Goal: Contribute content: Contribute content

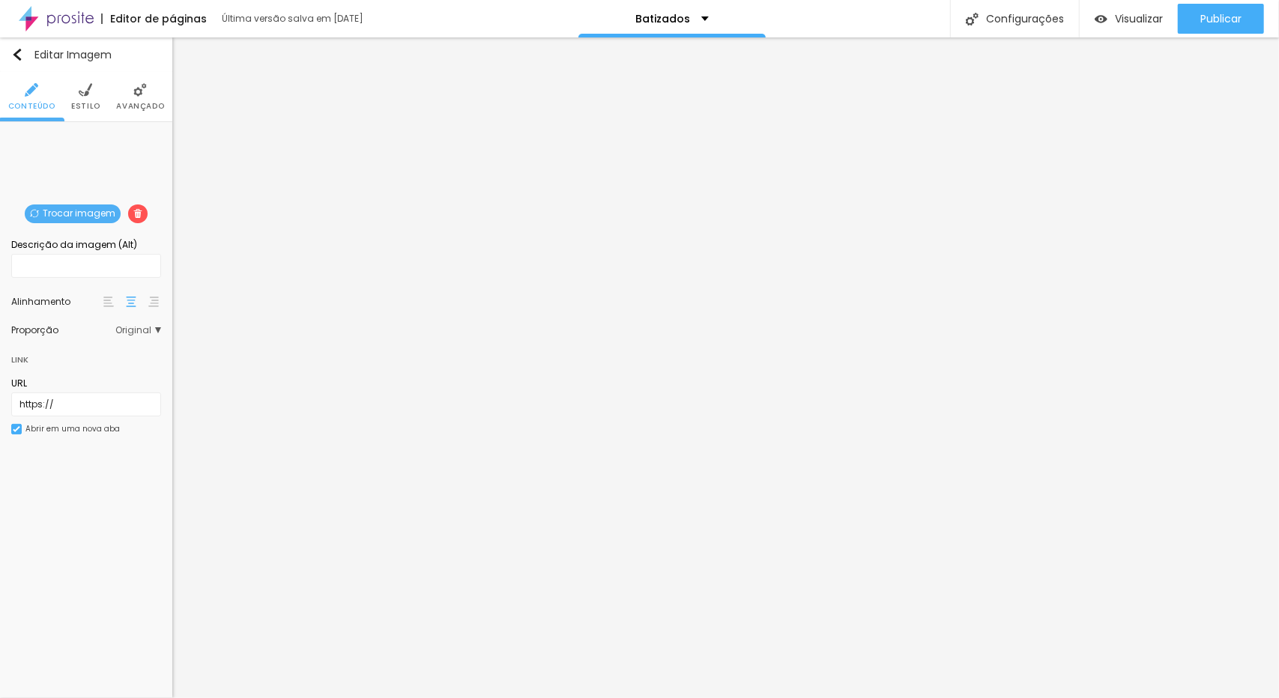
click at [85, 95] on img at bounding box center [85, 89] width 13 height 13
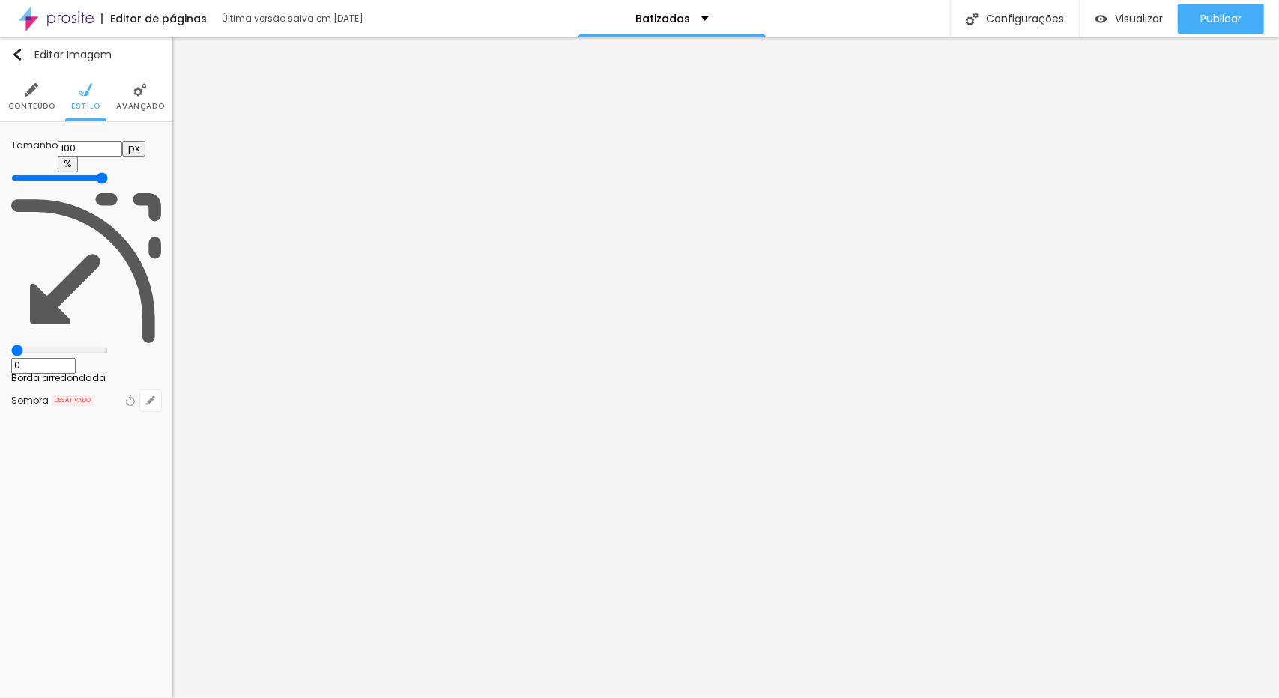
click at [141, 97] on img at bounding box center [139, 89] width 13 height 13
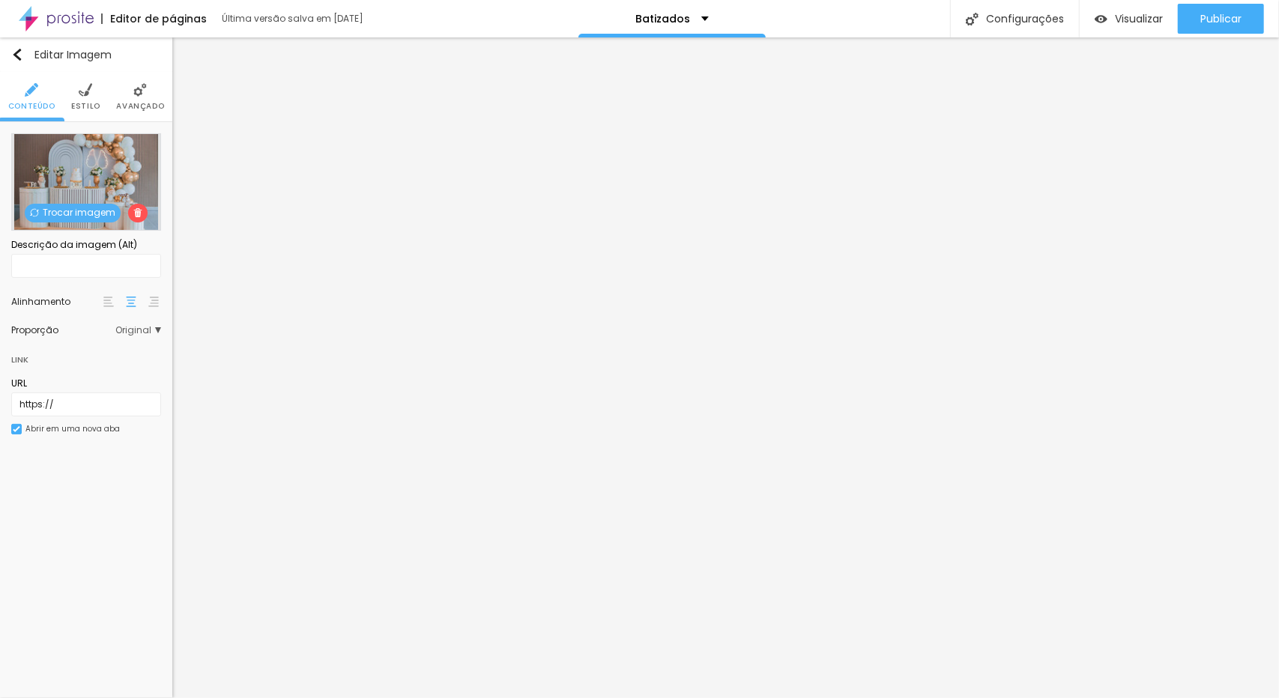
click at [88, 208] on span "Trocar imagem" at bounding box center [73, 213] width 96 height 19
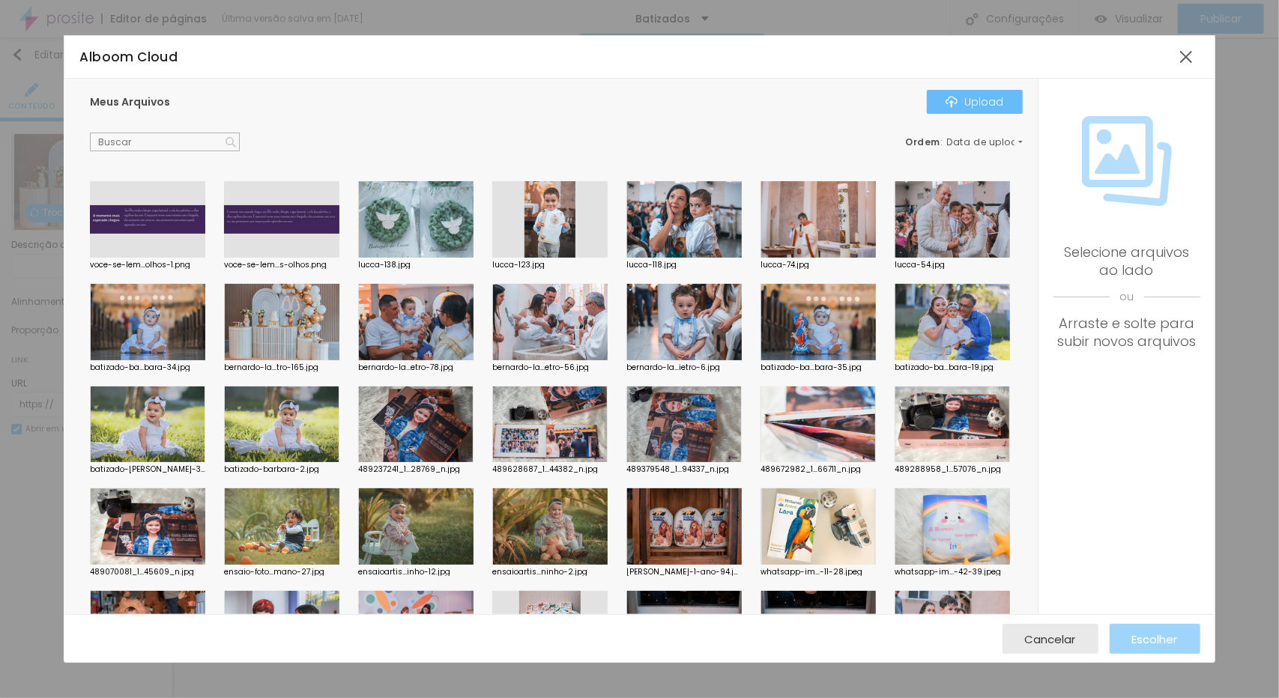
click at [981, 100] on div "Upload" at bounding box center [974, 102] width 58 height 12
click at [993, 101] on div "Upload" at bounding box center [974, 102] width 58 height 12
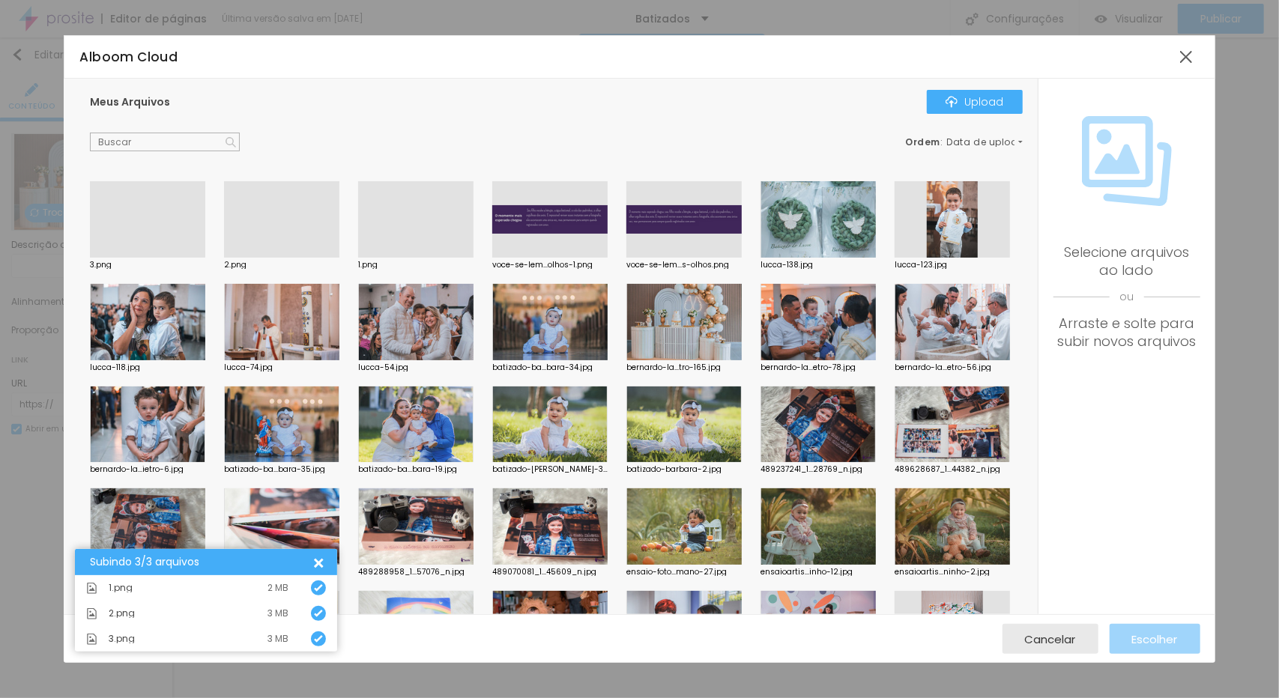
click at [413, 258] on div at bounding box center [415, 258] width 115 height 0
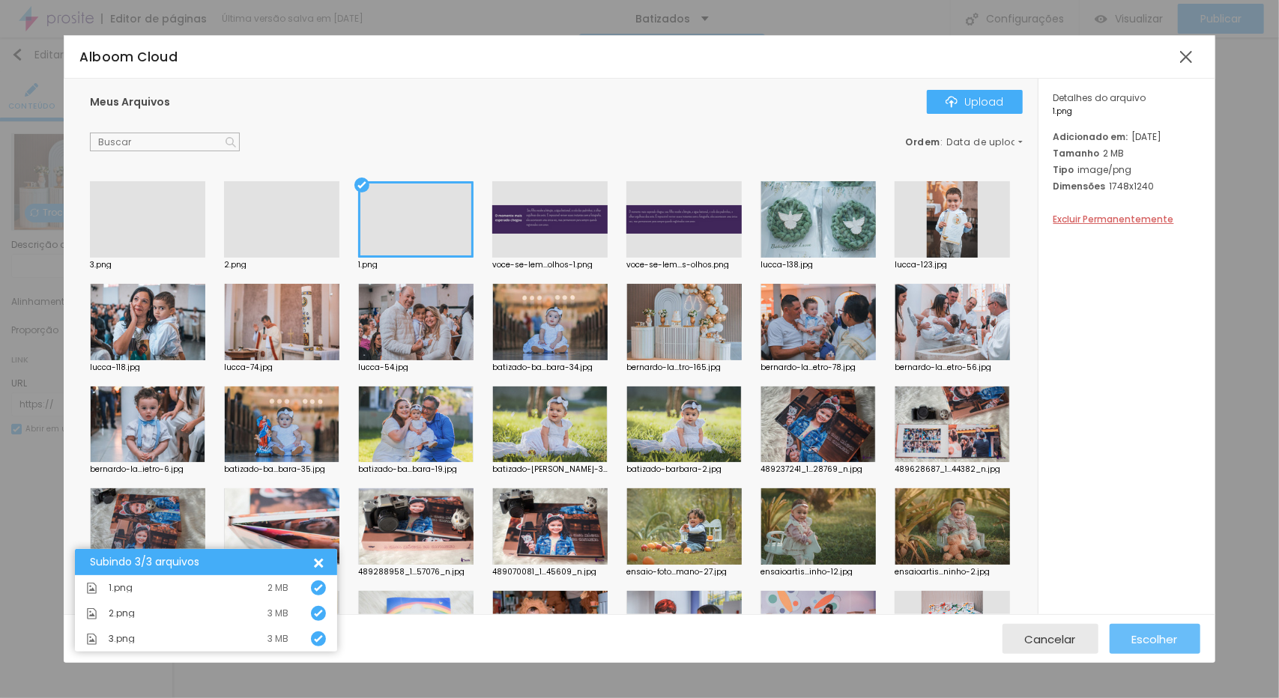
click at [1163, 638] on span "Escolher" at bounding box center [1155, 639] width 46 height 13
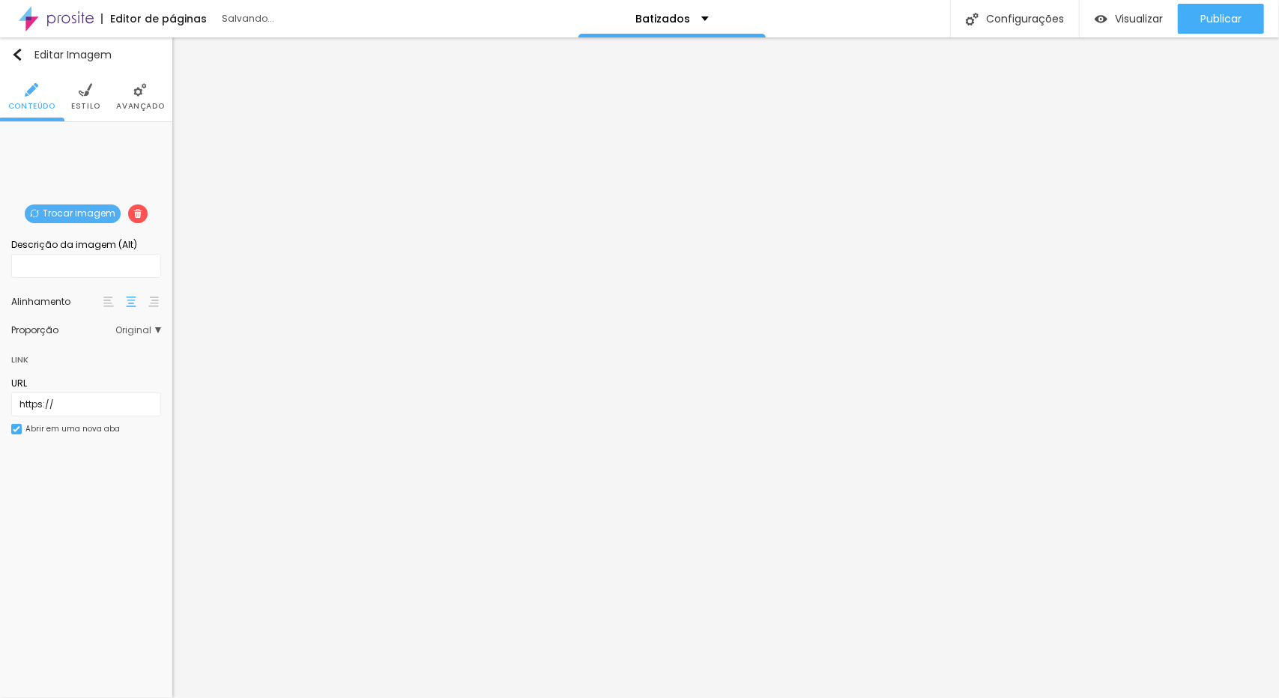
click at [67, 215] on span "Trocar imagem" at bounding box center [73, 214] width 96 height 19
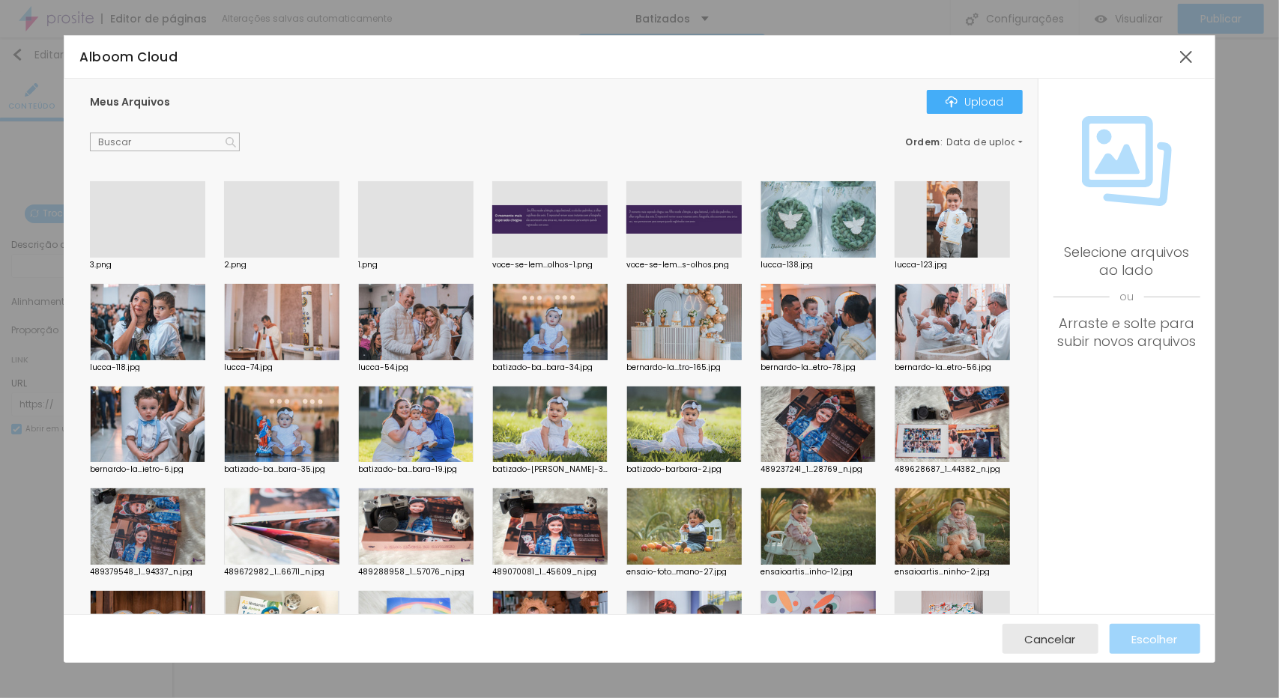
click at [133, 258] on div at bounding box center [147, 258] width 115 height 0
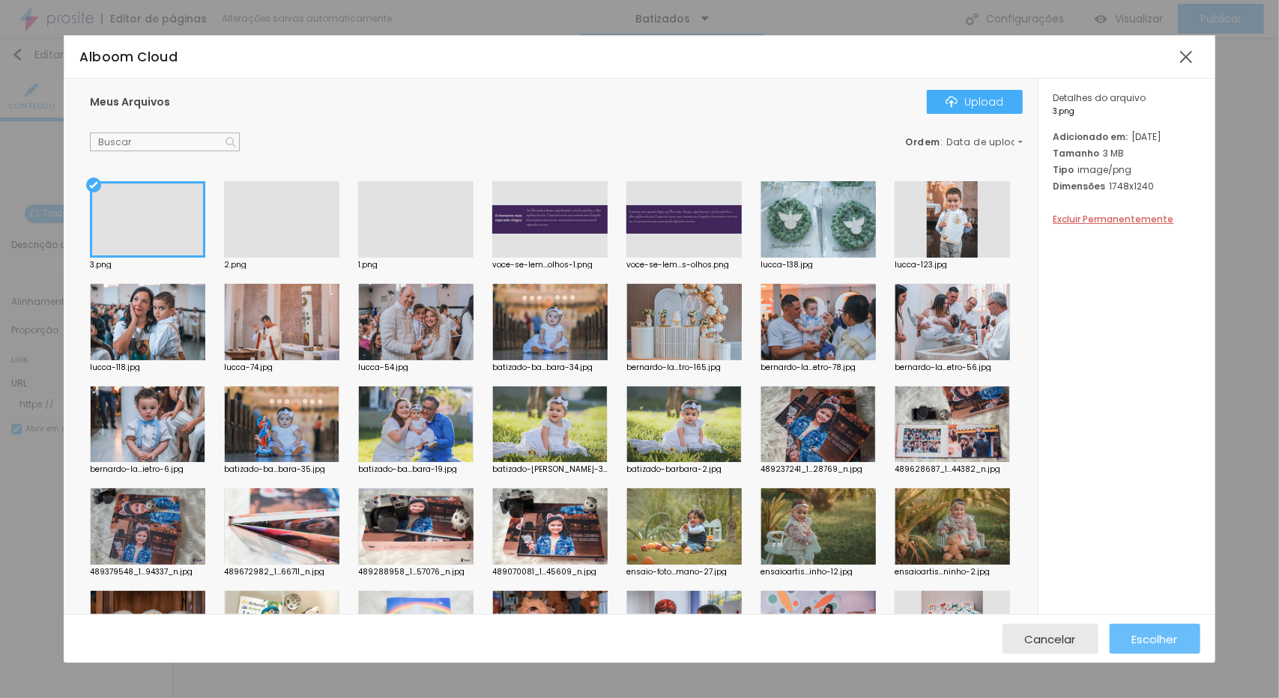
click at [1158, 646] on span "Escolher" at bounding box center [1155, 639] width 46 height 13
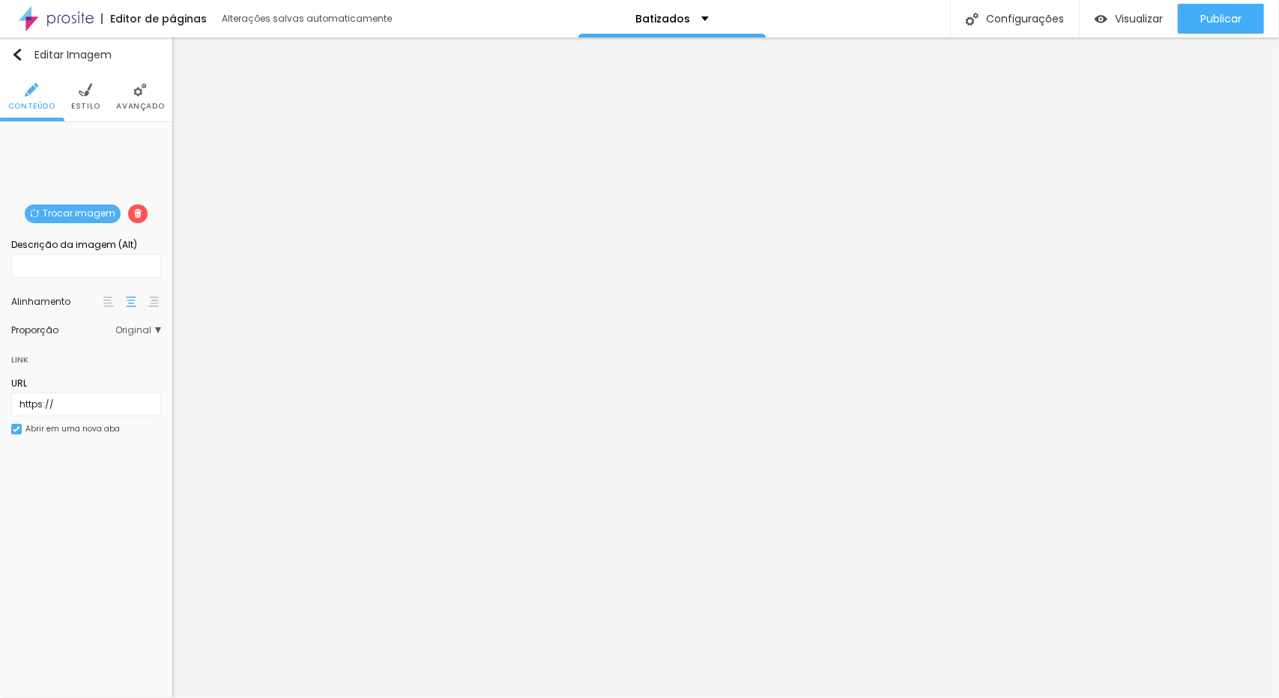
click at [96, 216] on span "Trocar imagem" at bounding box center [73, 214] width 96 height 19
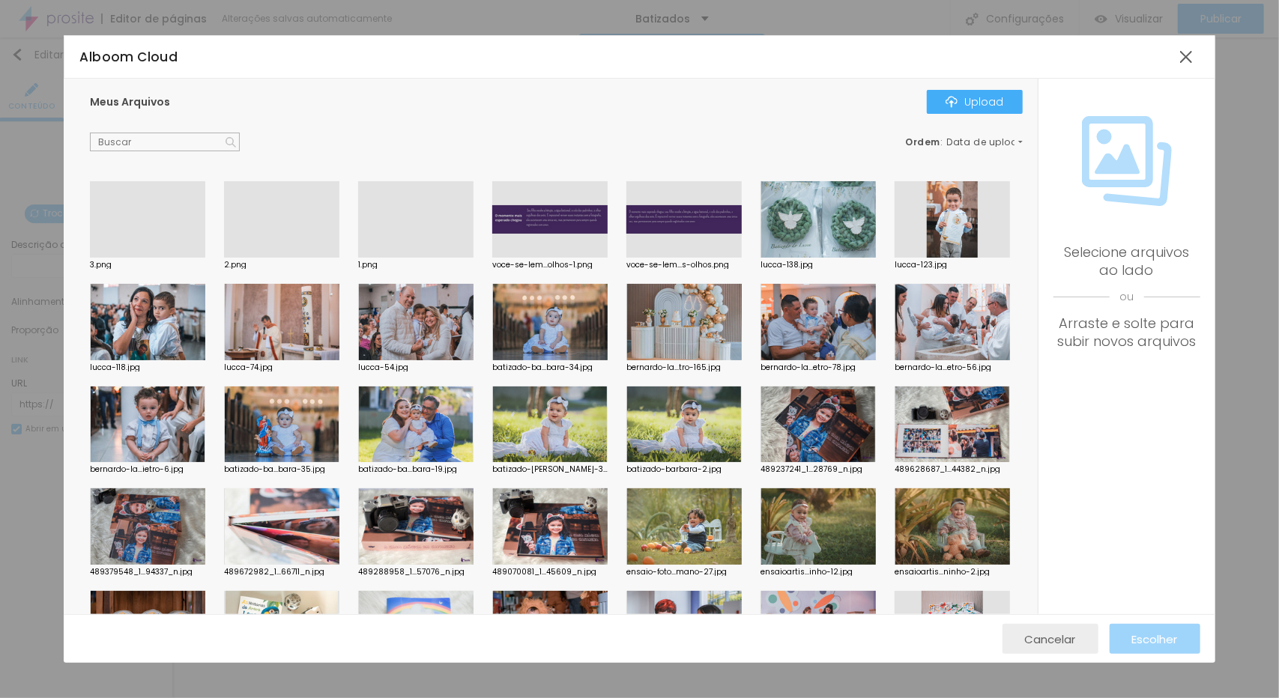
click at [1065, 644] on span "Cancelar" at bounding box center [1050, 639] width 51 height 13
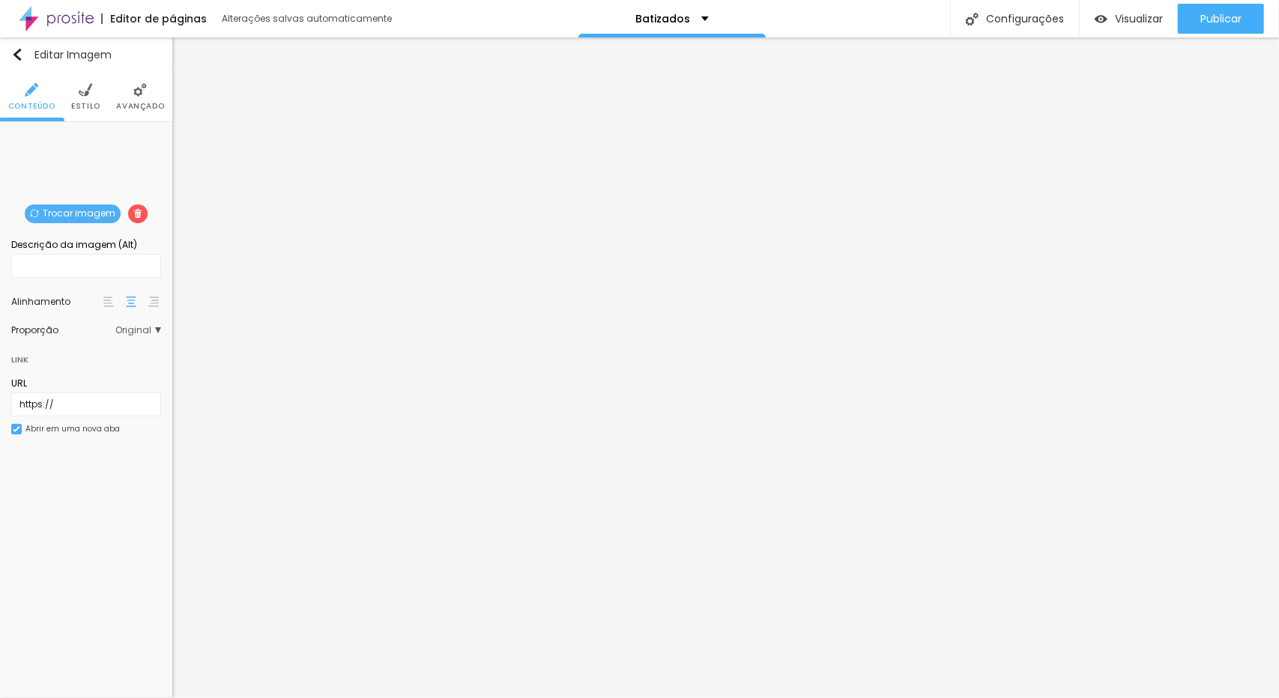
click at [97, 212] on span "Trocar imagem" at bounding box center [73, 214] width 96 height 19
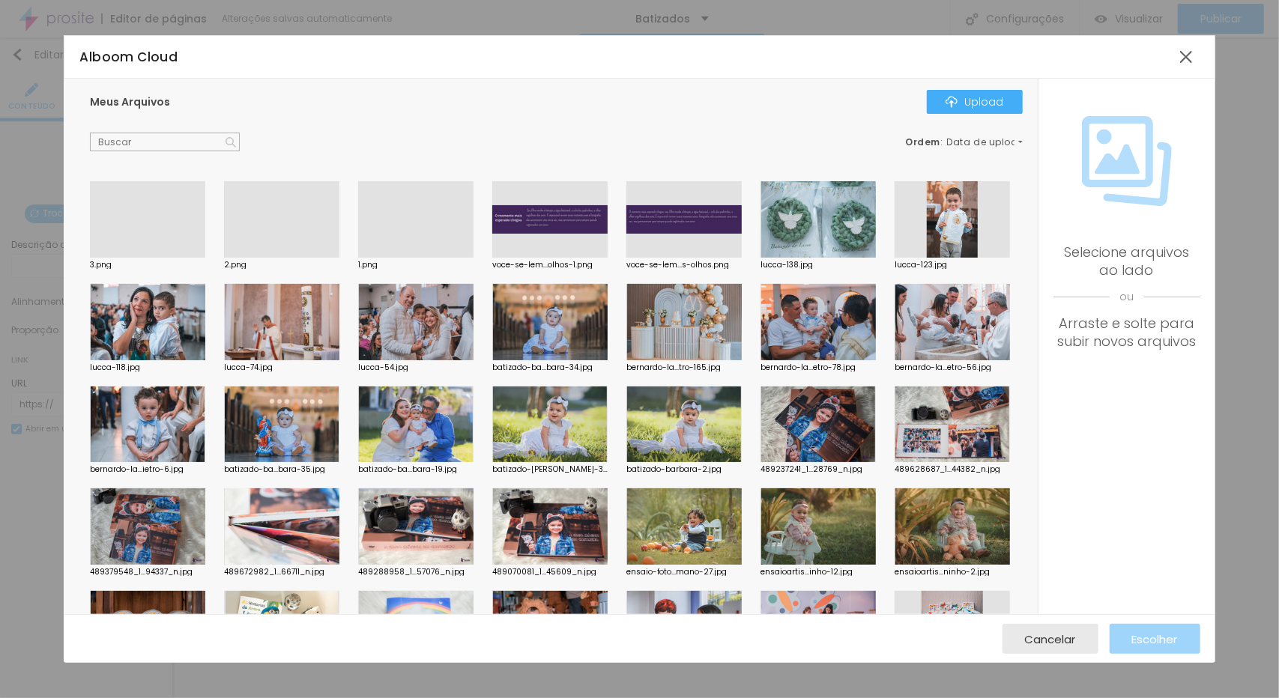
click at [420, 258] on div at bounding box center [415, 258] width 115 height 0
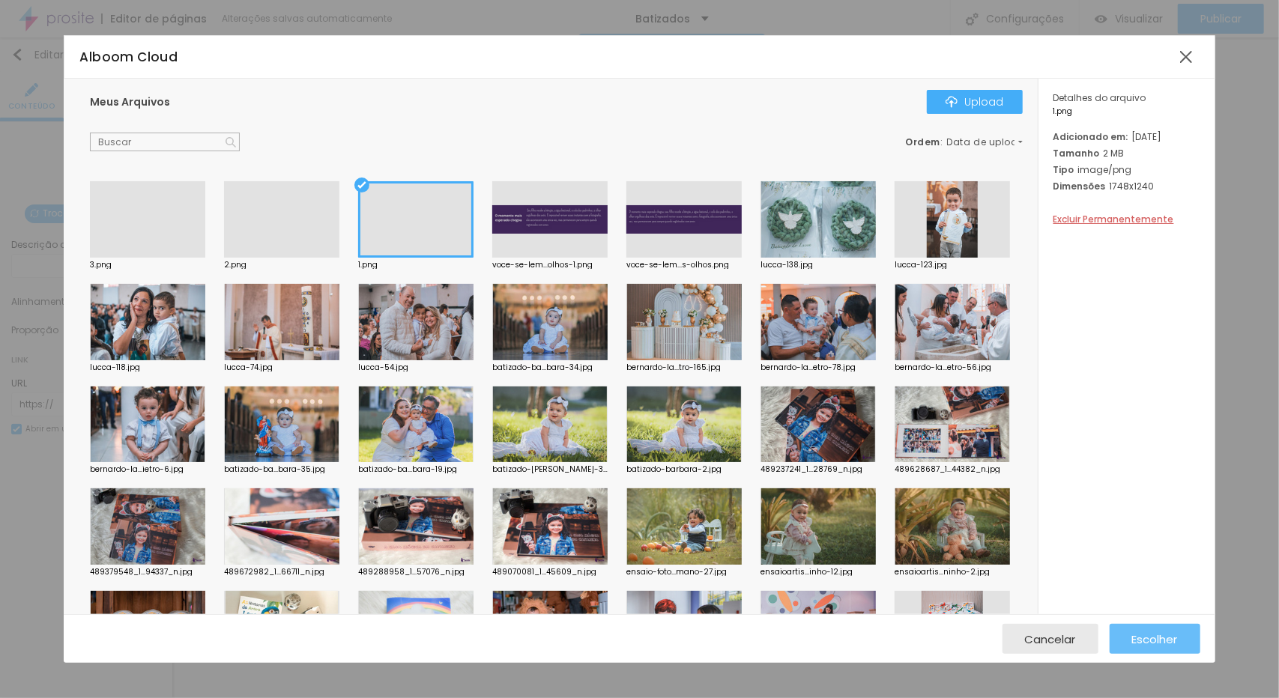
click at [1160, 638] on span "Escolher" at bounding box center [1155, 639] width 46 height 13
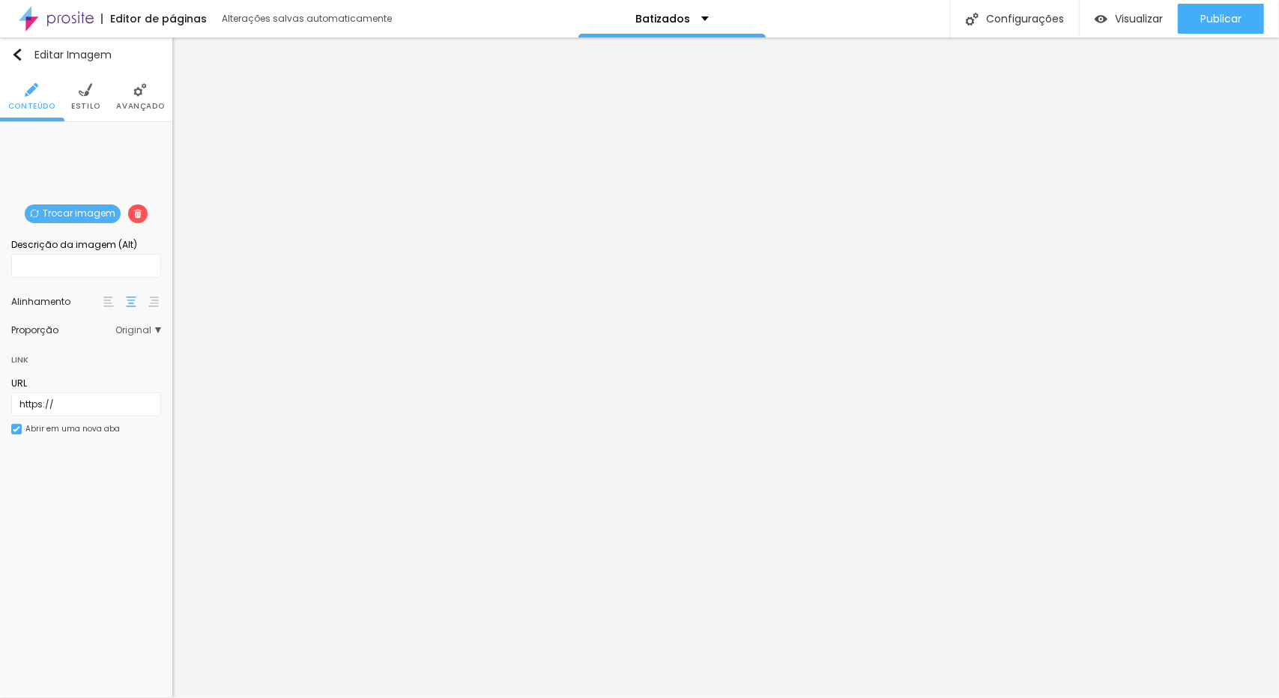
click at [90, 211] on span "Trocar imagem" at bounding box center [73, 214] width 96 height 19
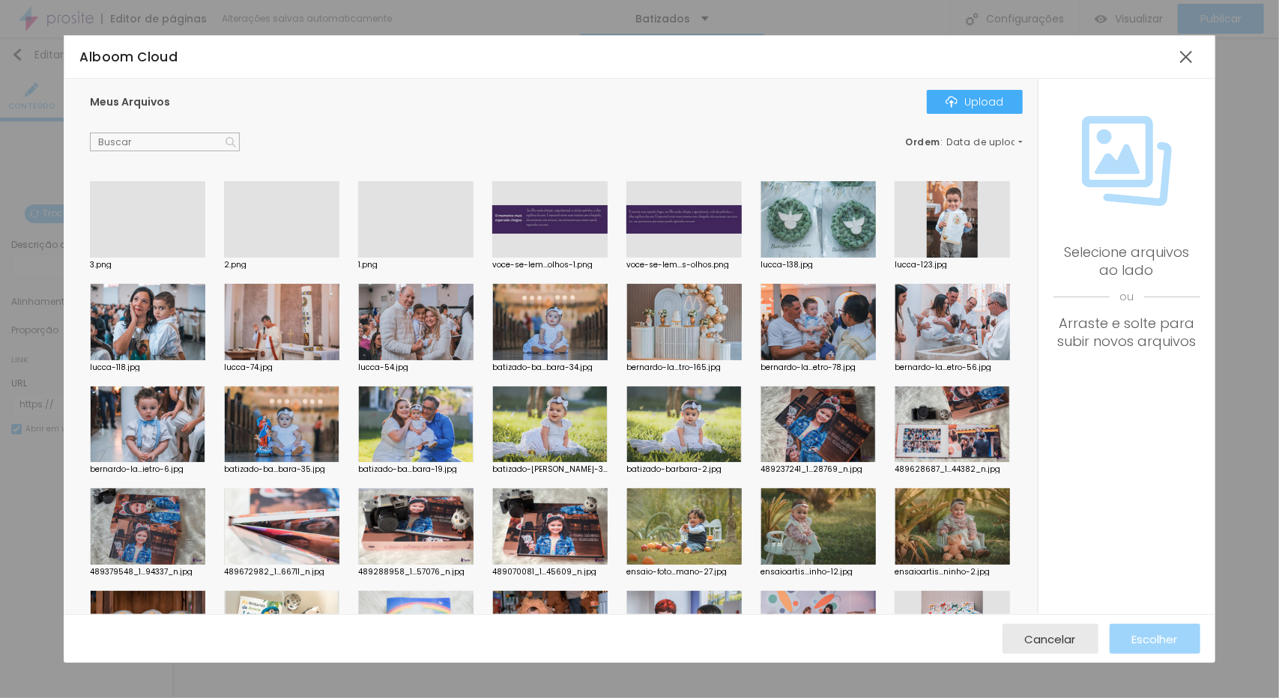
click at [274, 258] on div at bounding box center [281, 258] width 115 height 0
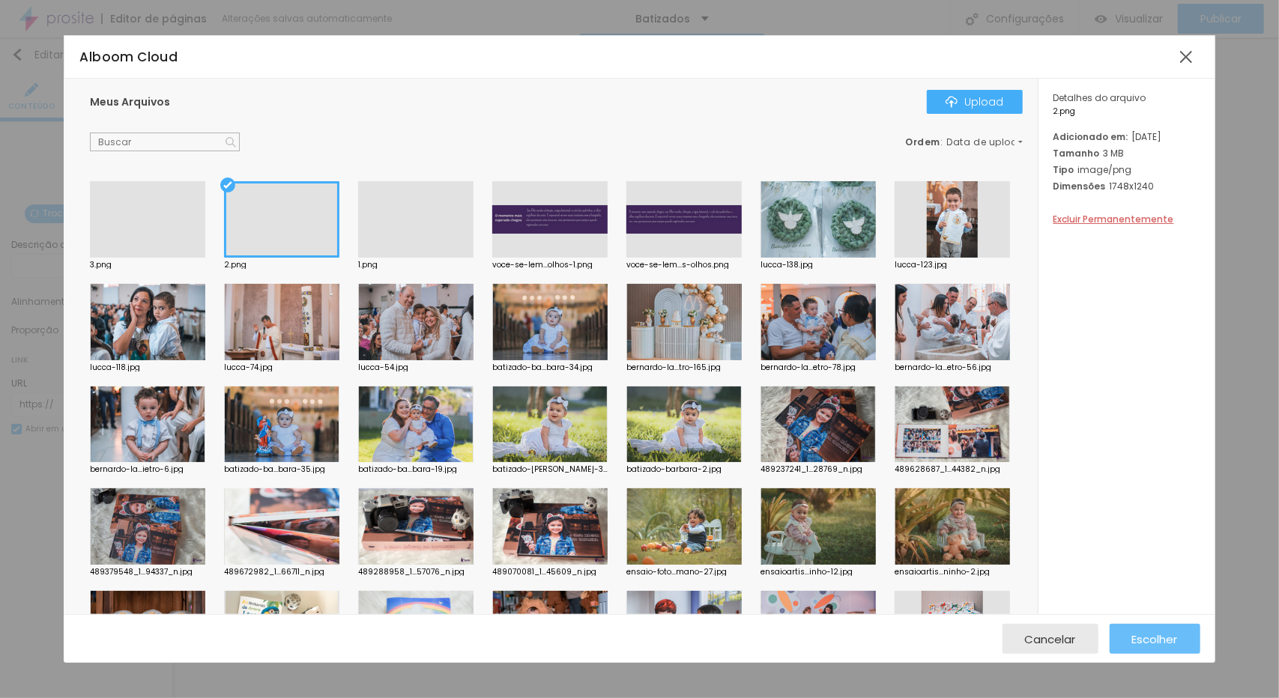
click at [1172, 639] on span "Escolher" at bounding box center [1155, 639] width 46 height 13
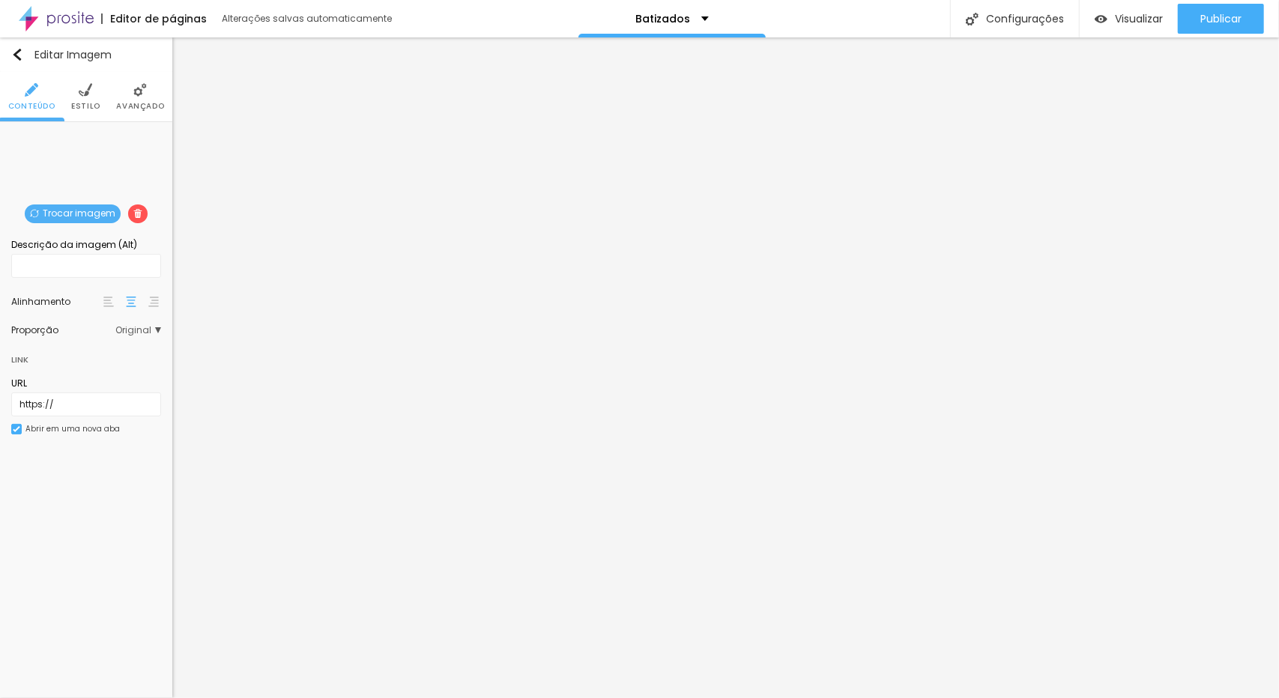
click at [79, 215] on span "Trocar imagem" at bounding box center [73, 214] width 96 height 19
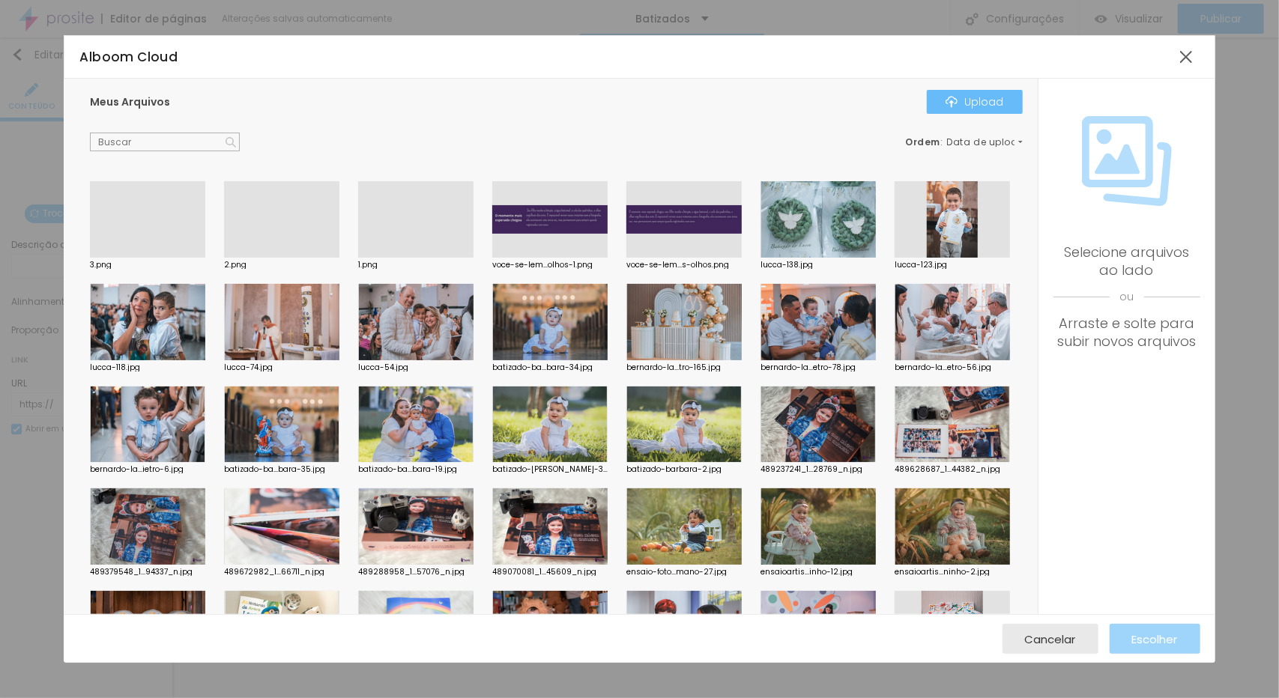
click at [978, 98] on div "Upload" at bounding box center [974, 102] width 58 height 12
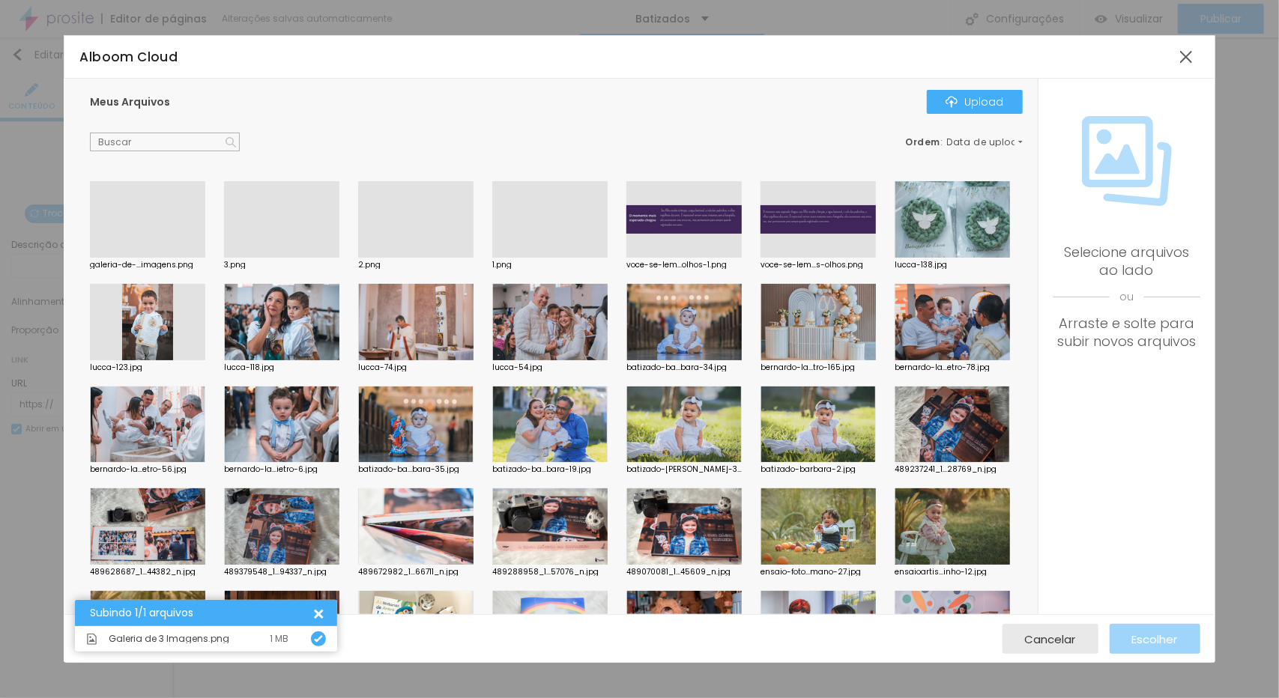
click at [145, 258] on div at bounding box center [147, 258] width 115 height 0
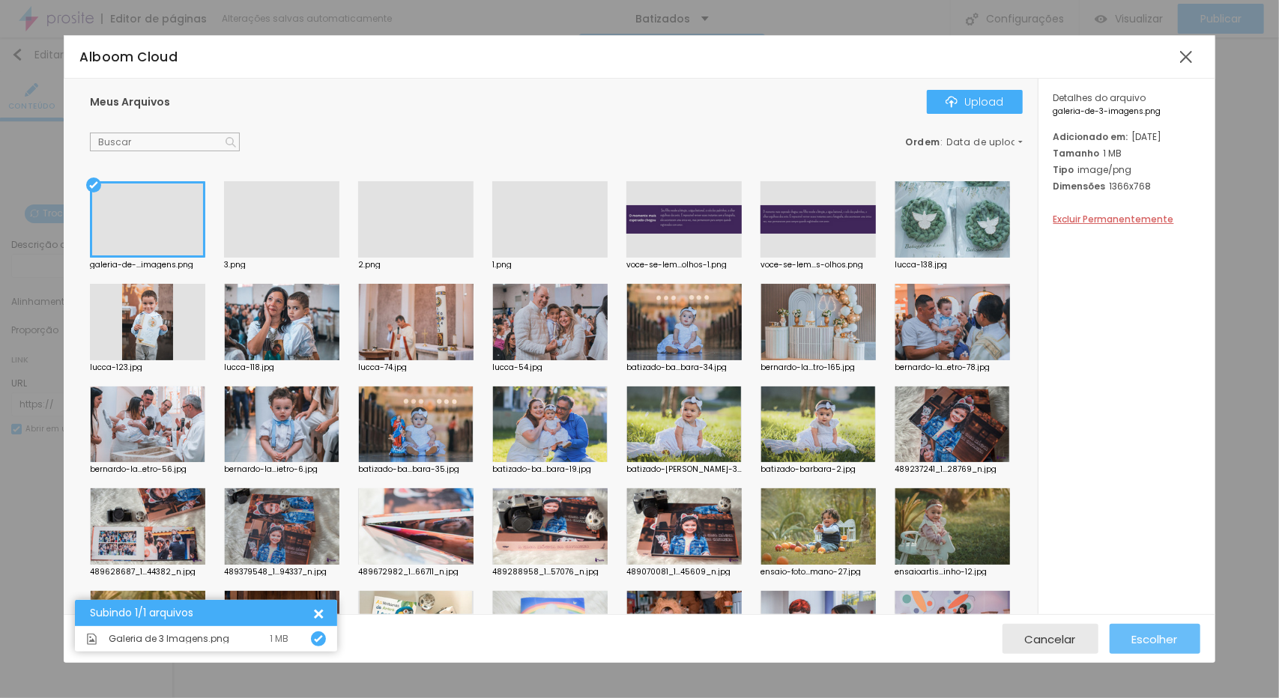
click at [1170, 638] on span "Escolher" at bounding box center [1155, 639] width 46 height 13
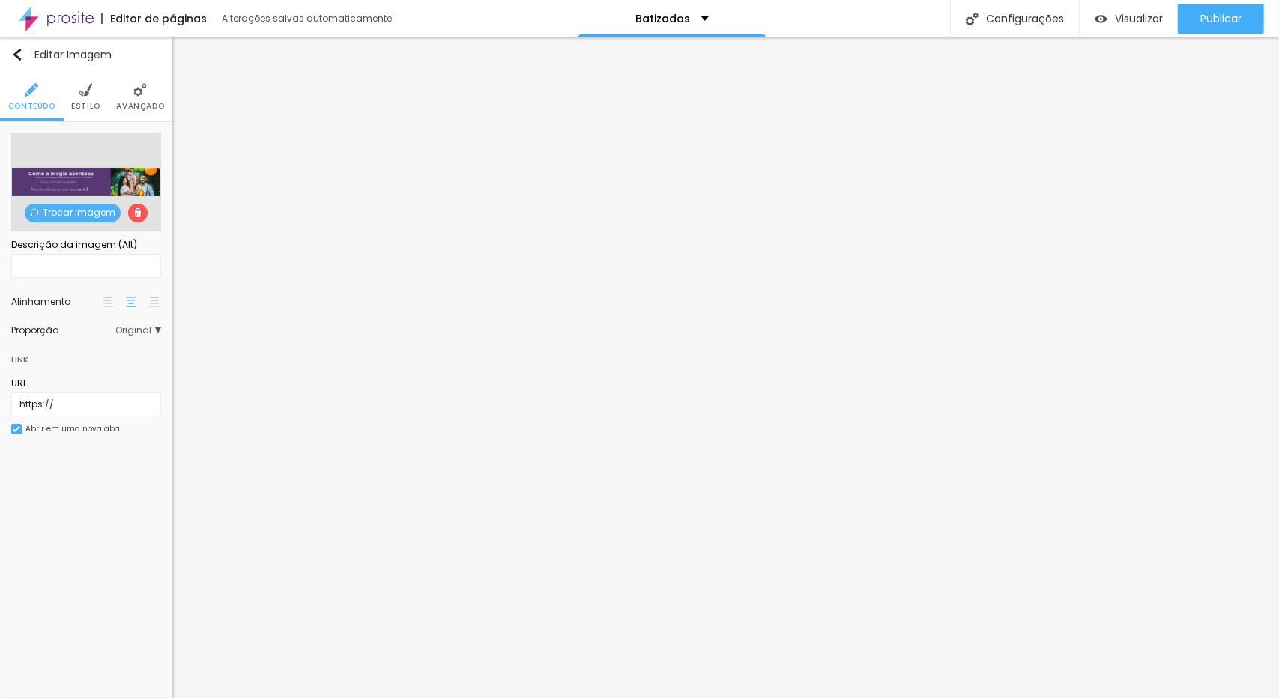
click at [91, 211] on span "Trocar imagem" at bounding box center [73, 213] width 96 height 19
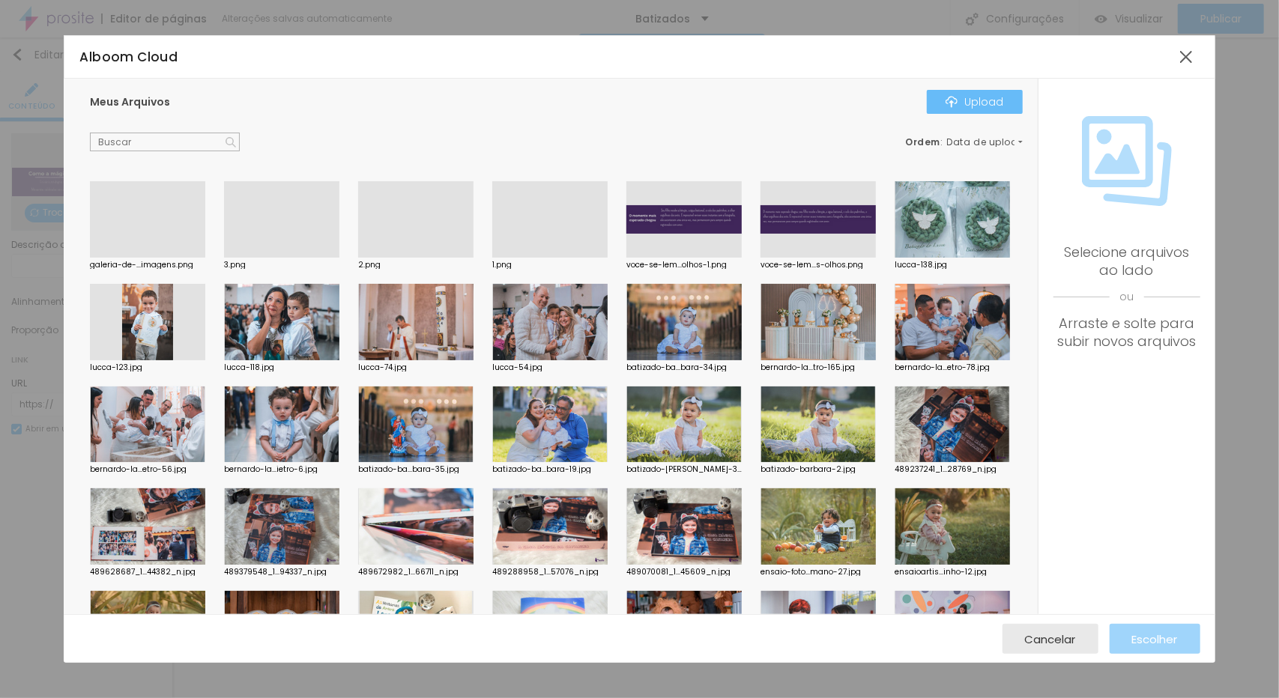
click at [996, 103] on div "Upload" at bounding box center [974, 102] width 58 height 12
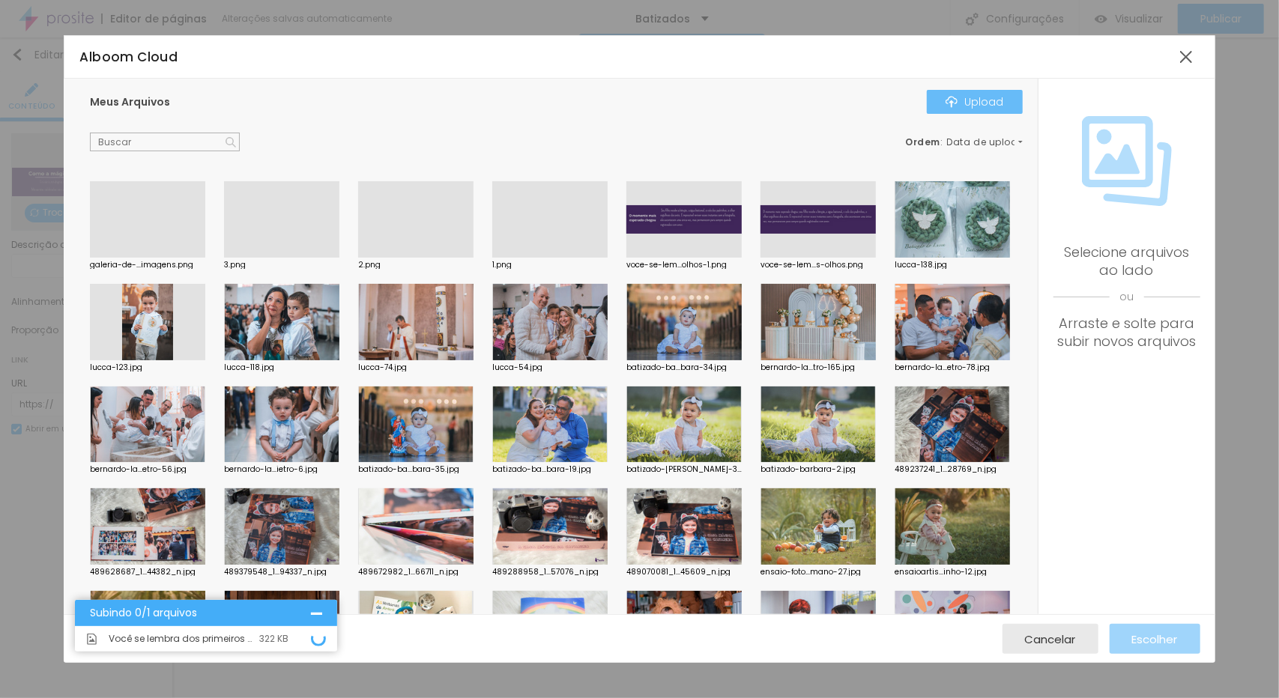
click at [995, 105] on div "Upload" at bounding box center [974, 102] width 58 height 12
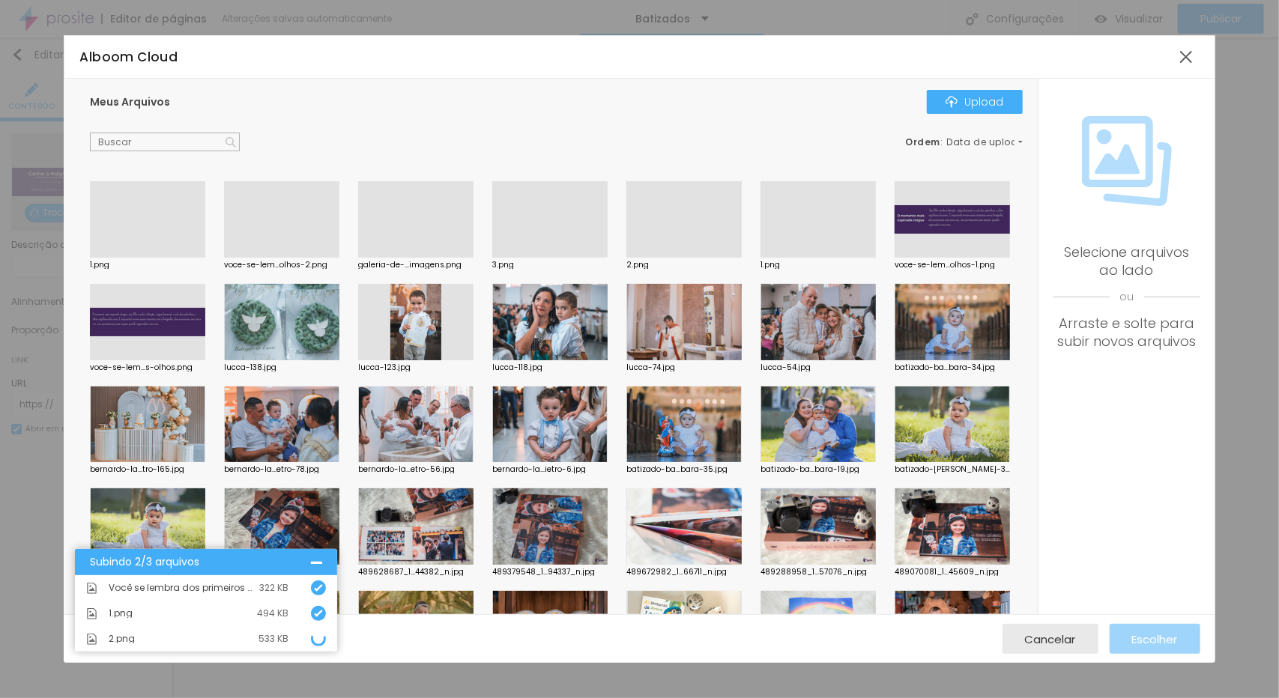
click at [138, 258] on div at bounding box center [147, 258] width 115 height 0
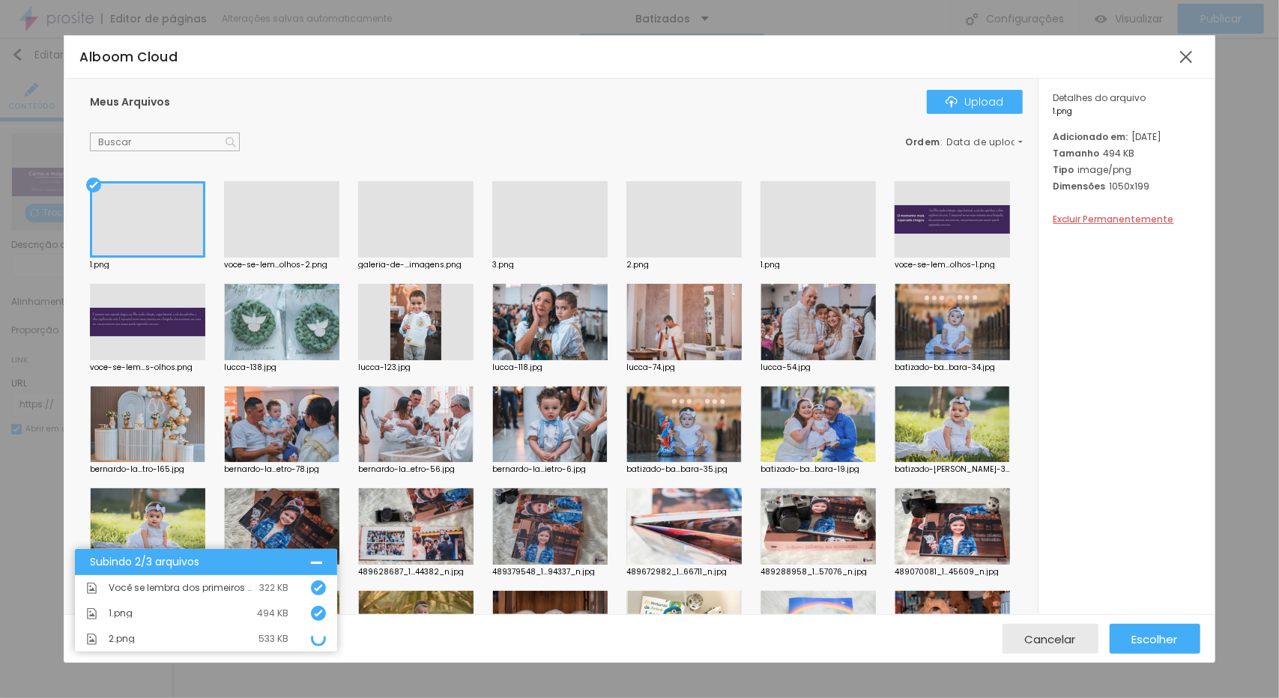
click at [295, 258] on div at bounding box center [281, 258] width 115 height 0
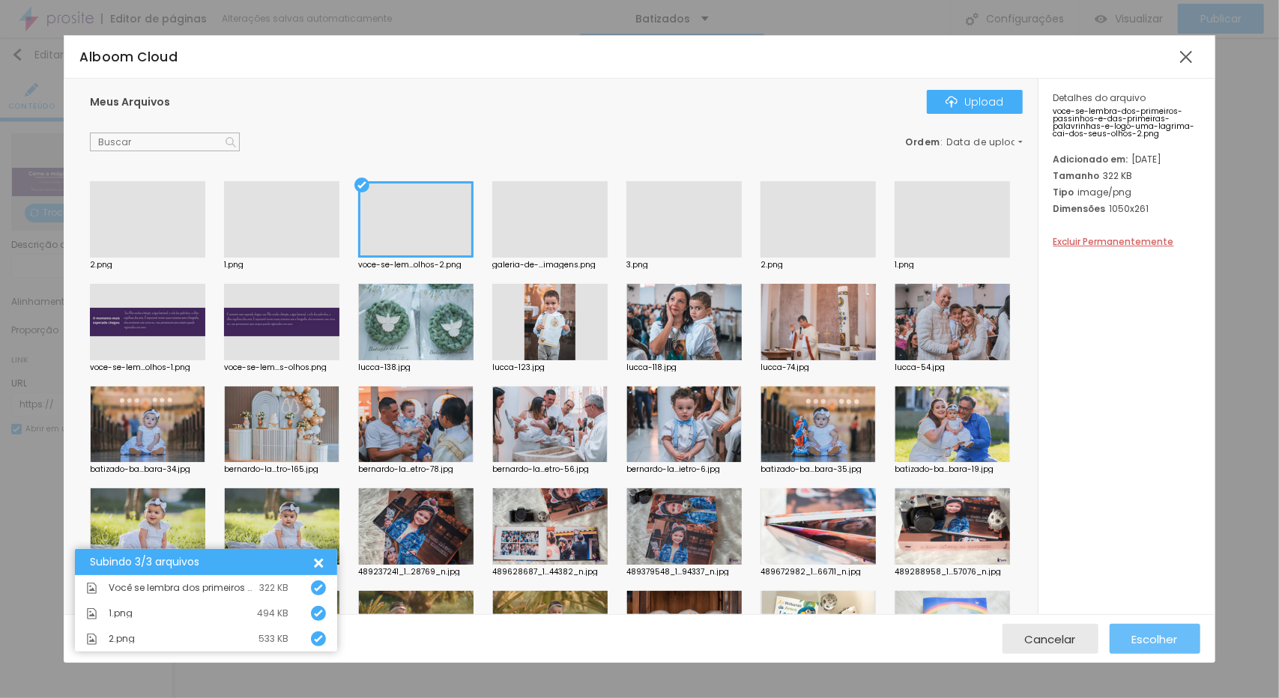
click at [1166, 633] on span "Escolher" at bounding box center [1155, 639] width 46 height 13
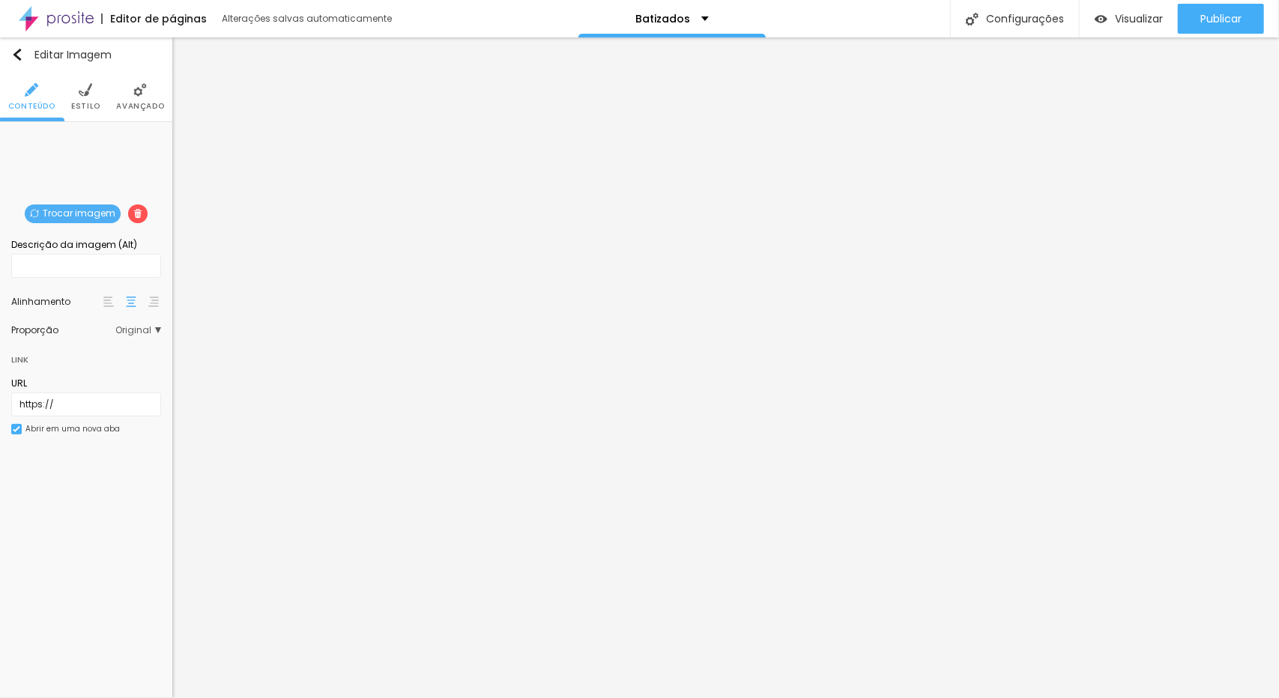
click at [73, 213] on span "Trocar imagem" at bounding box center [73, 214] width 96 height 19
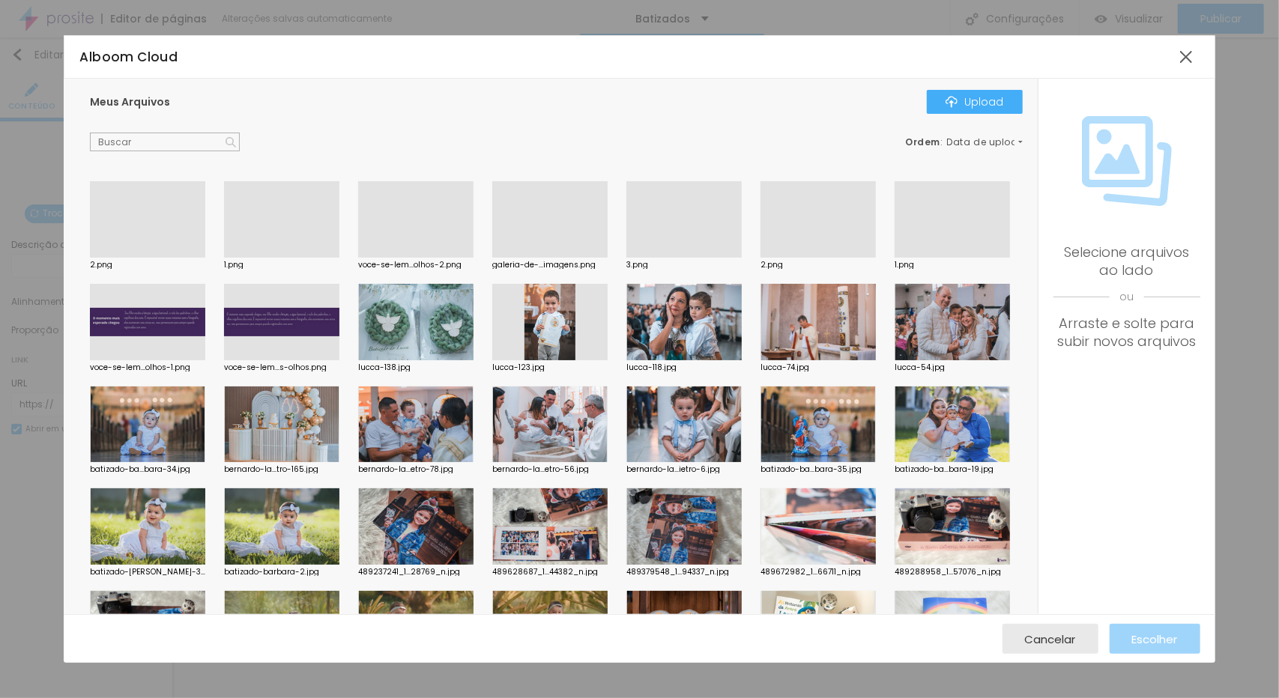
click at [282, 258] on div at bounding box center [281, 258] width 115 height 0
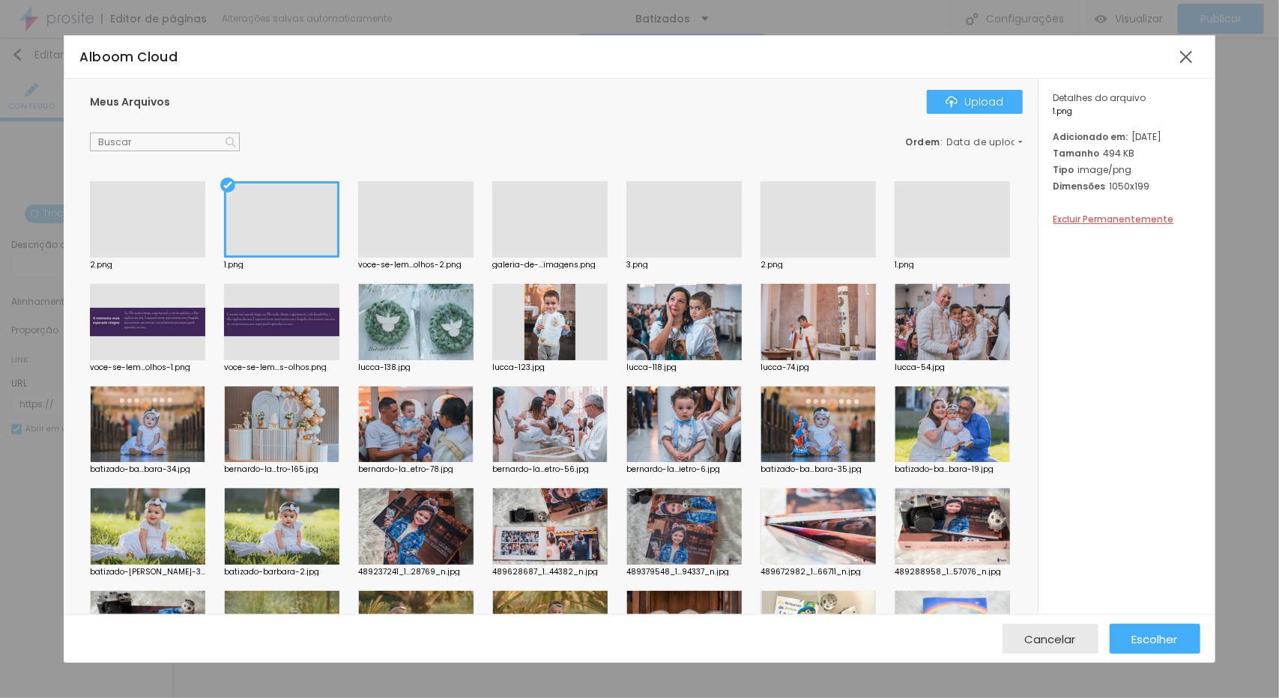
click at [163, 258] on div at bounding box center [147, 258] width 115 height 0
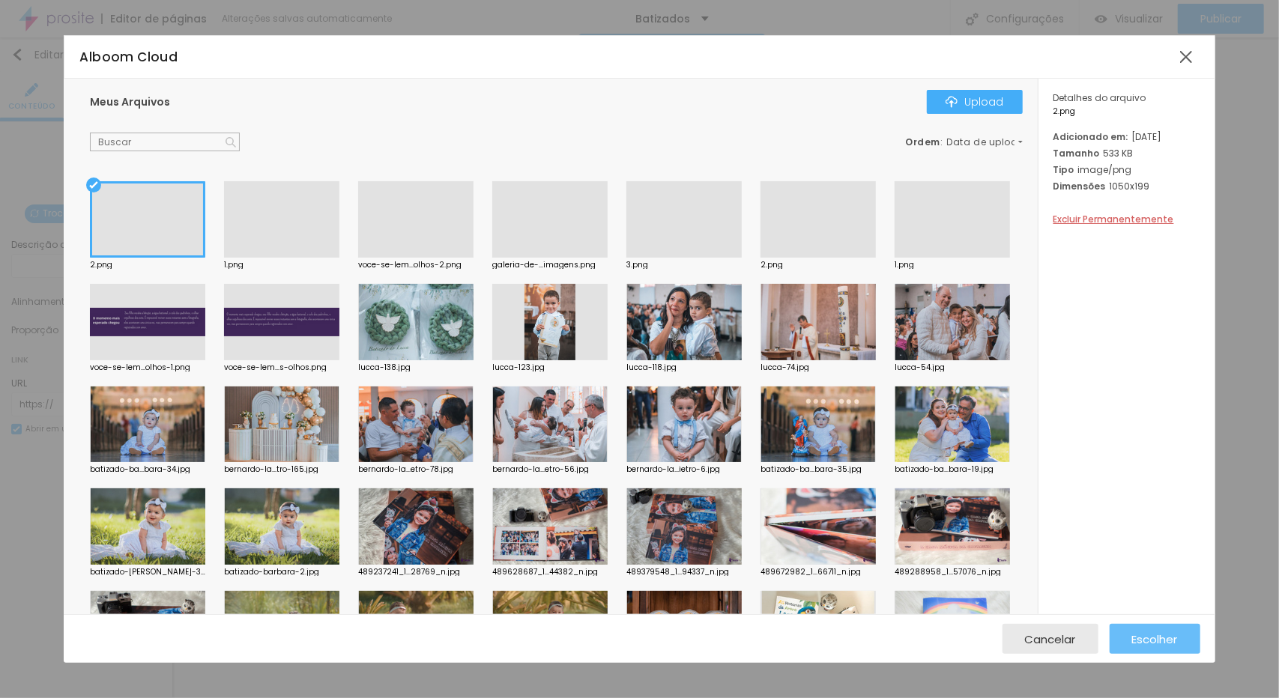
click at [1172, 636] on span "Escolher" at bounding box center [1155, 639] width 46 height 13
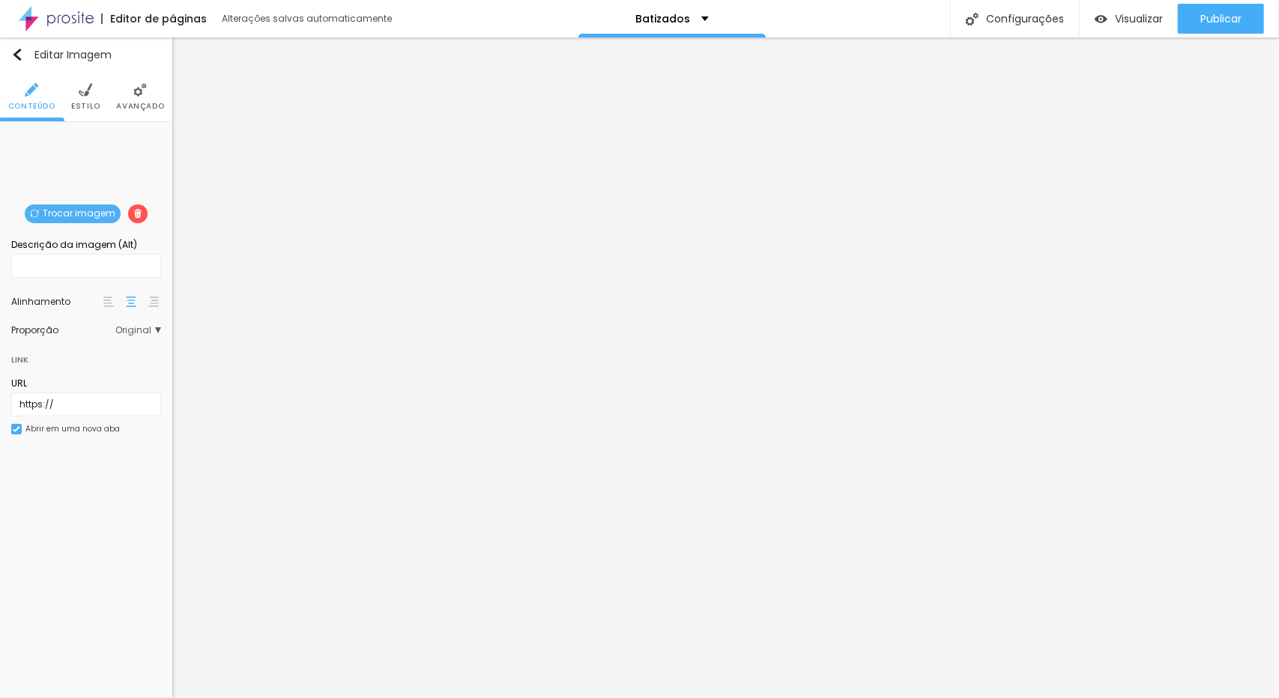
click at [71, 211] on span "Trocar imagem" at bounding box center [73, 214] width 96 height 19
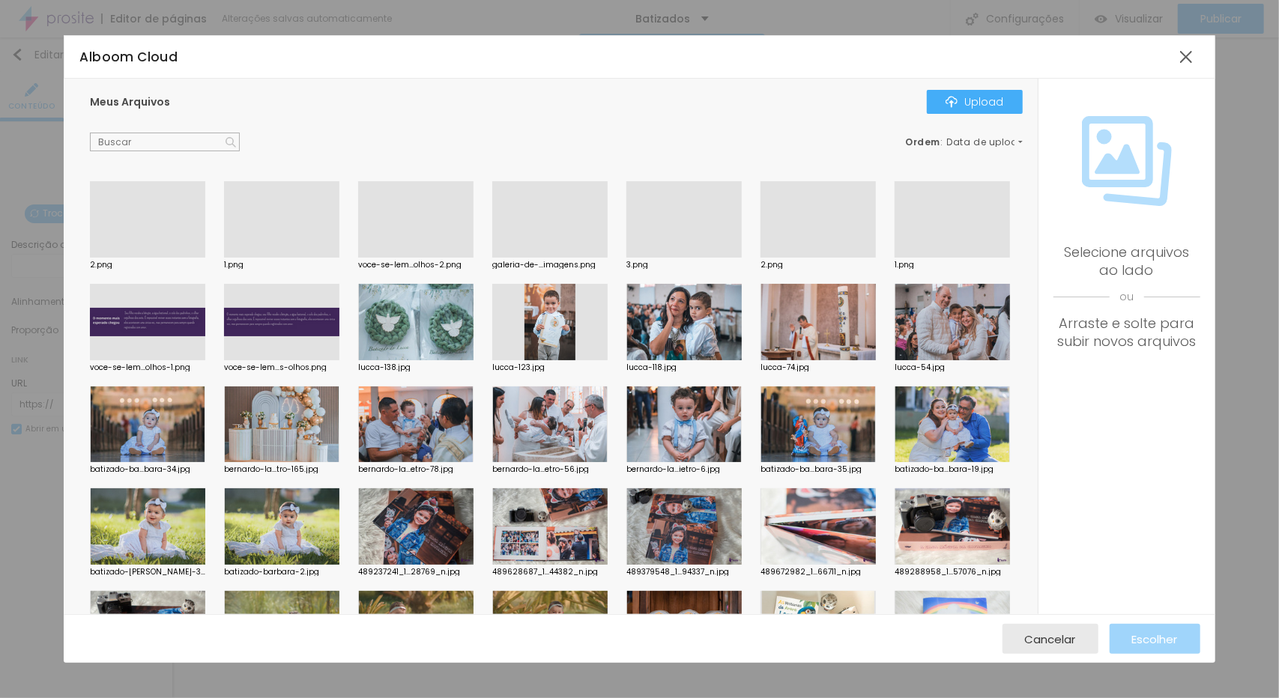
click at [264, 258] on div at bounding box center [281, 258] width 115 height 0
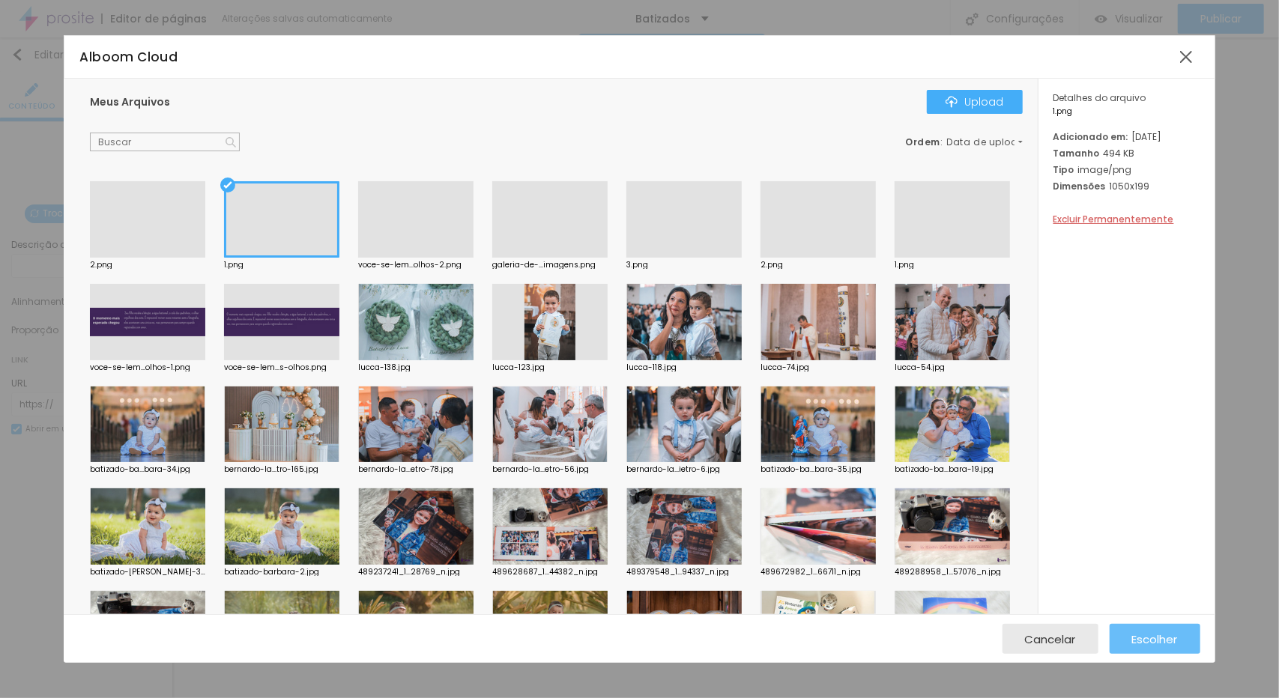
click at [1148, 638] on span "Escolher" at bounding box center [1155, 639] width 46 height 13
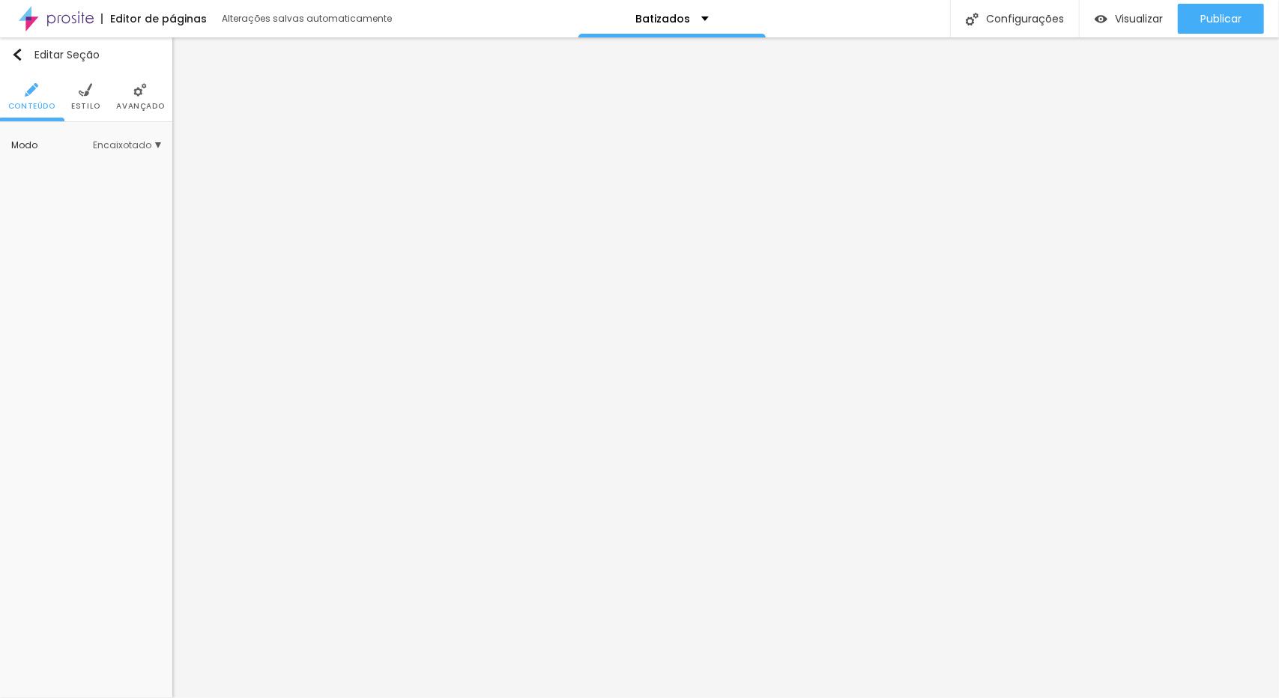
click at [76, 103] on span "Estilo" at bounding box center [85, 106] width 29 height 7
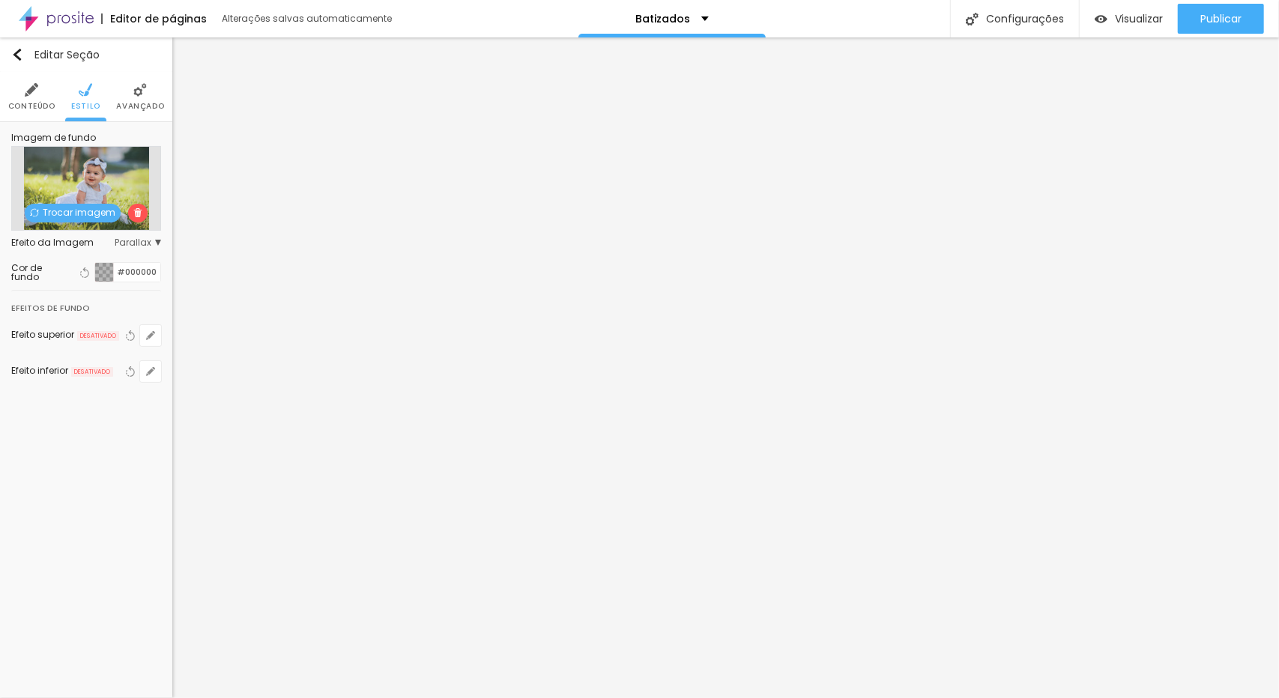
click at [70, 216] on span "Trocar imagem" at bounding box center [73, 213] width 96 height 19
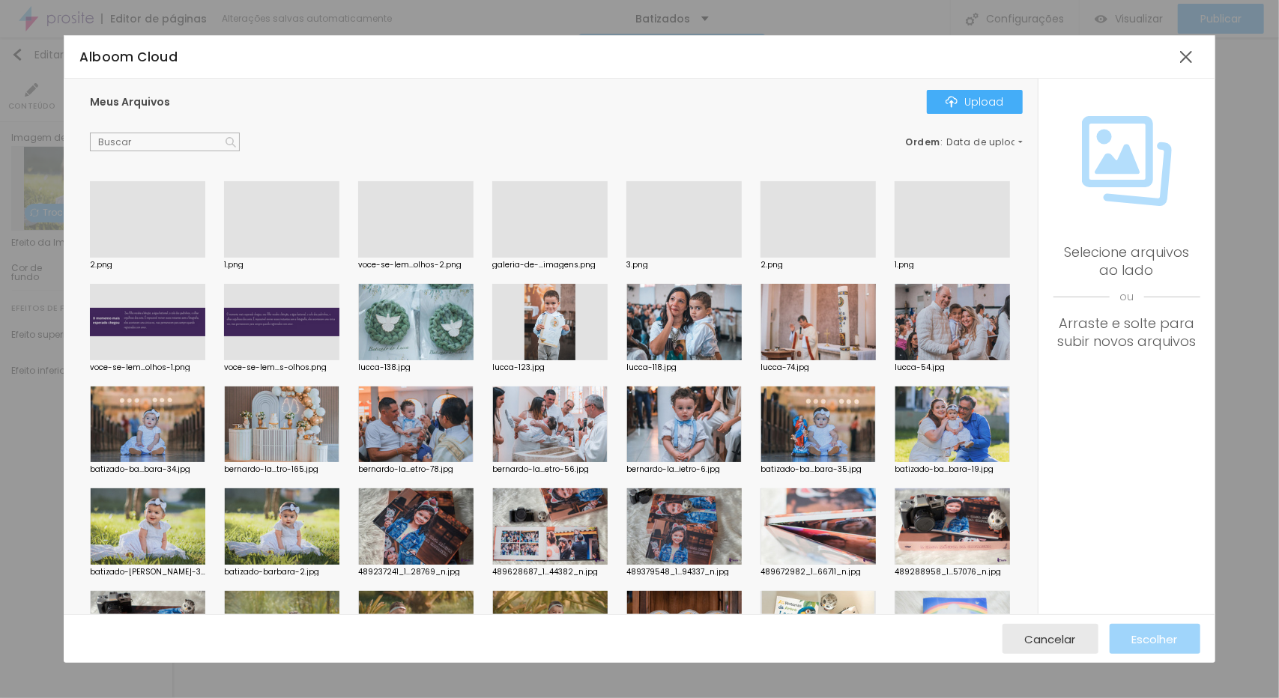
click at [339, 536] on div at bounding box center [281, 526] width 115 height 76
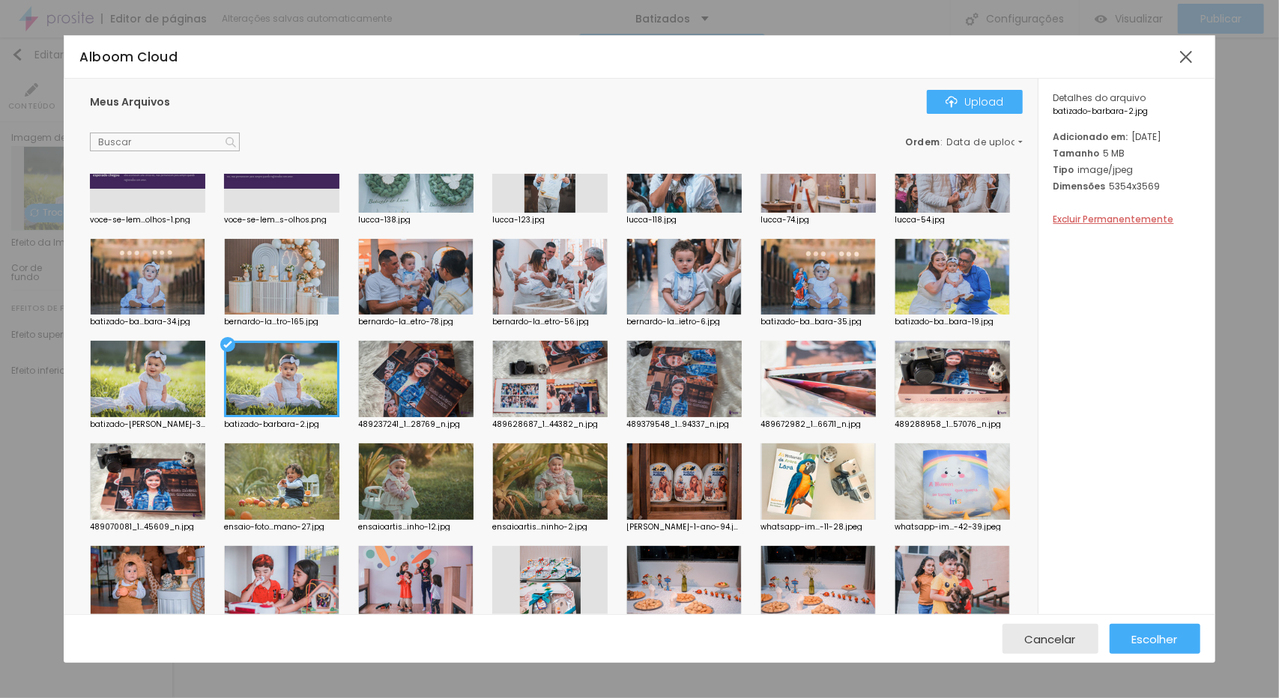
scroll to position [172, 0]
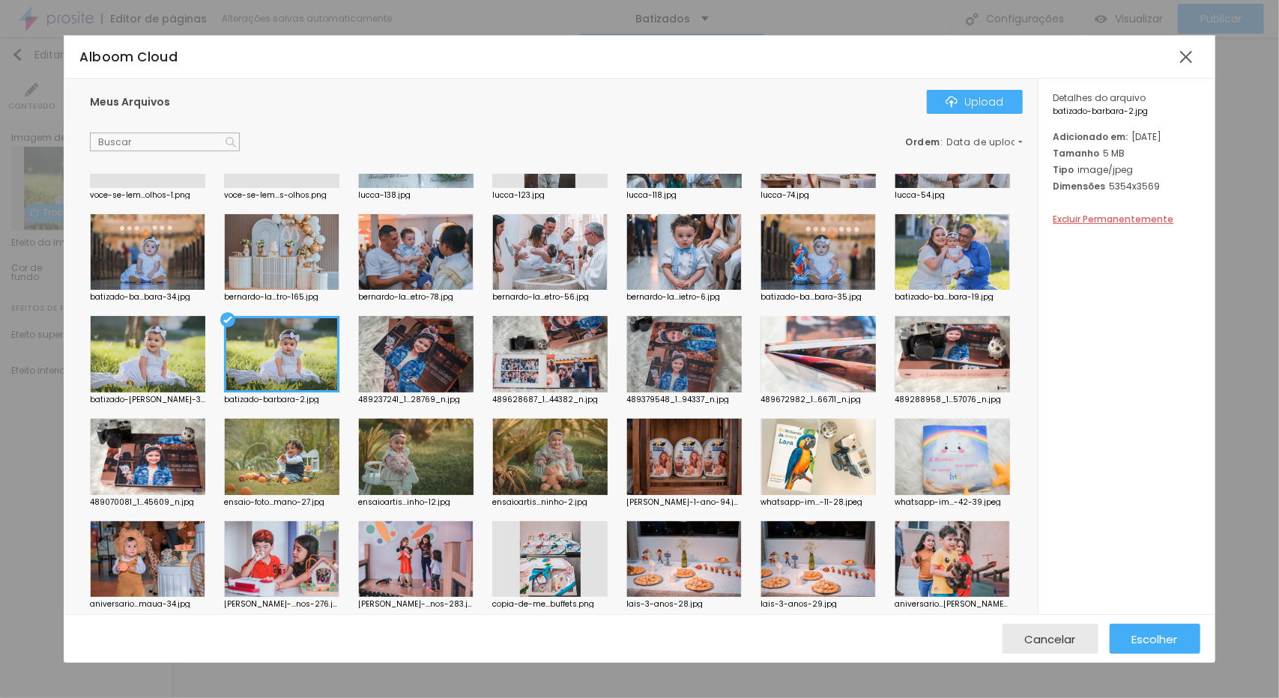
click at [760, 291] on div at bounding box center [817, 252] width 115 height 76
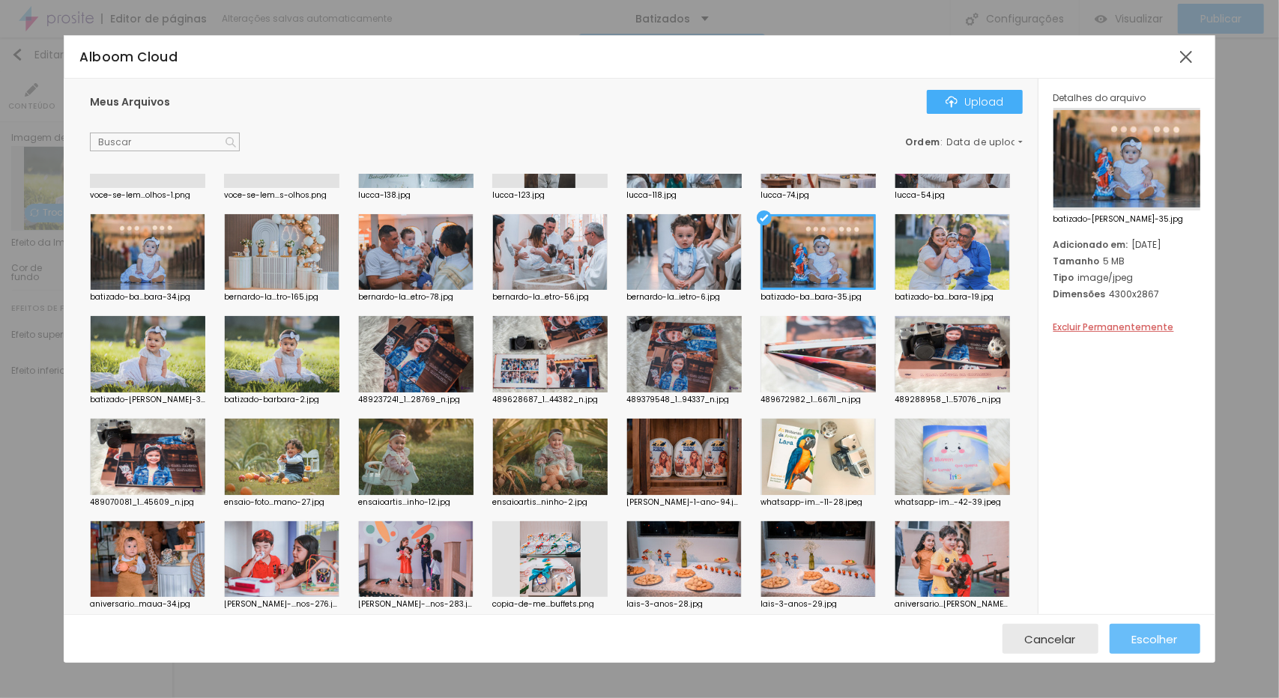
click at [1170, 635] on span "Escolher" at bounding box center [1155, 639] width 46 height 13
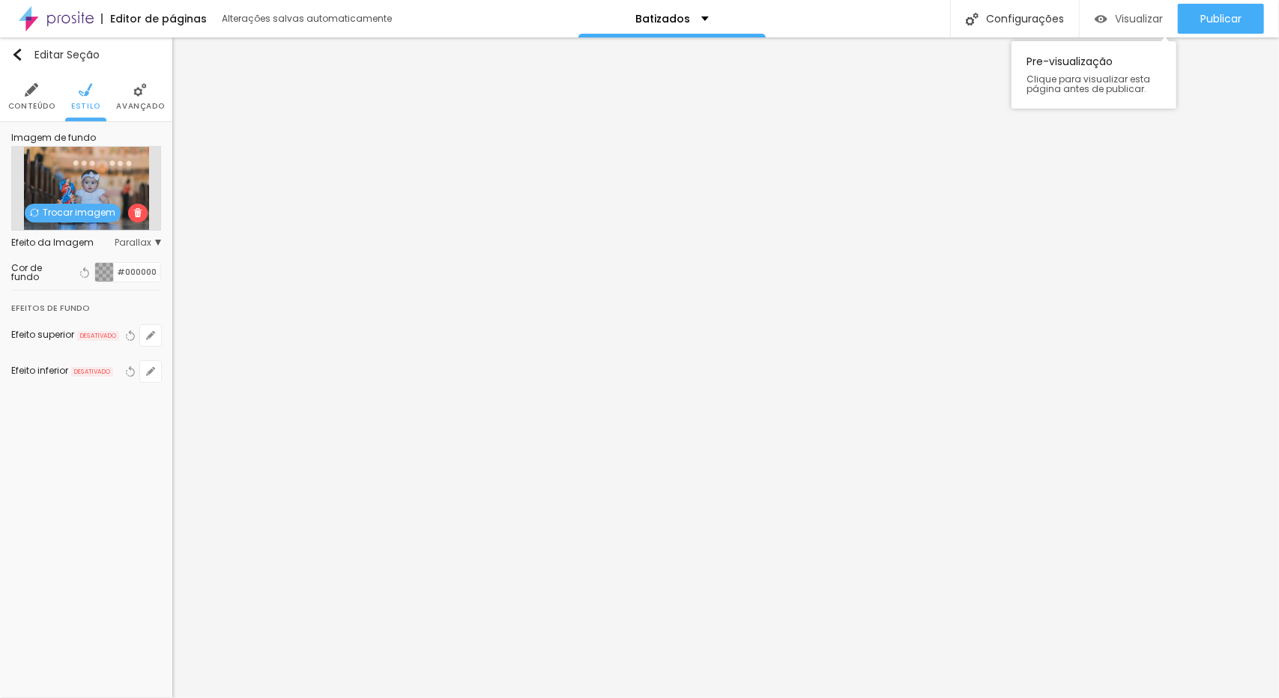
click at [1136, 20] on span "Visualizar" at bounding box center [1139, 19] width 48 height 12
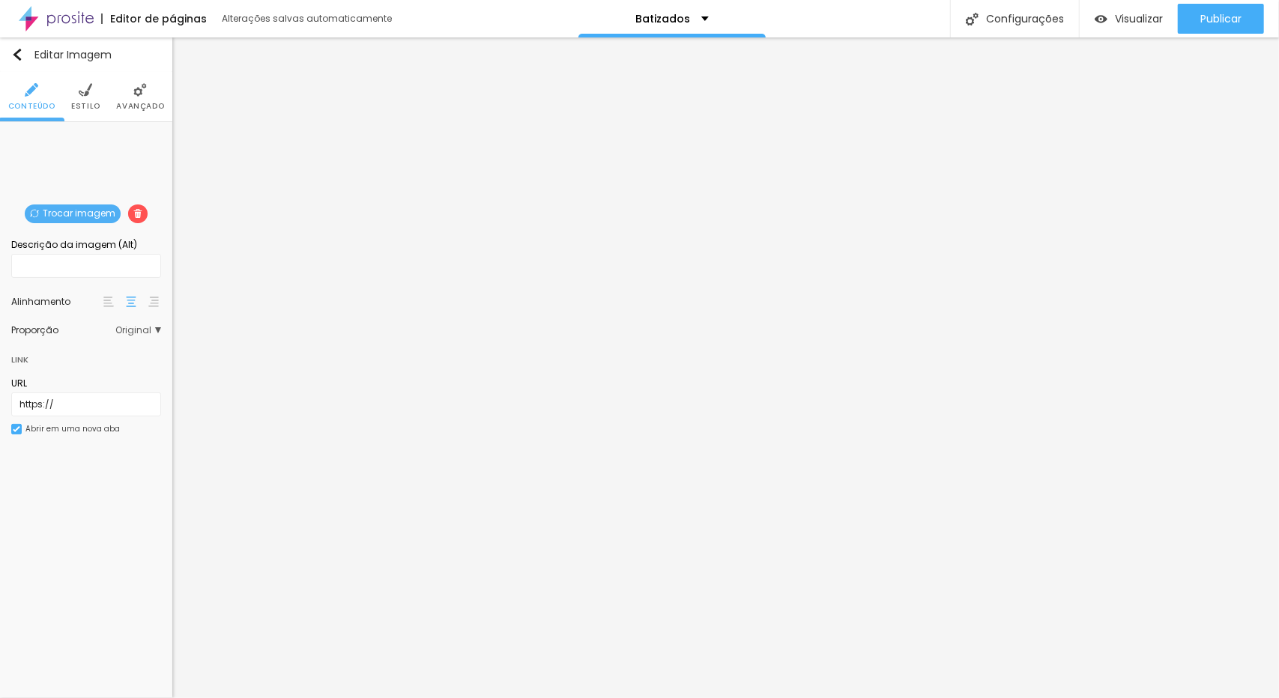
click at [67, 211] on span "Trocar imagem" at bounding box center [73, 214] width 96 height 19
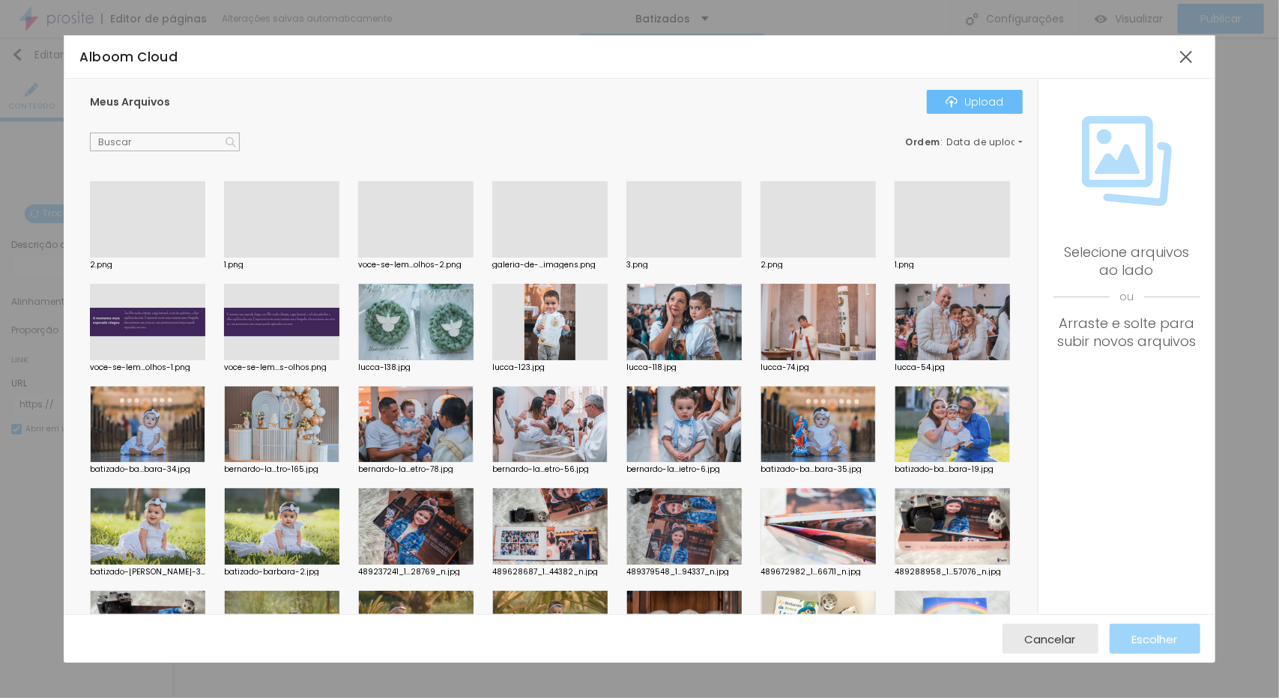
click at [996, 105] on div "Upload" at bounding box center [974, 102] width 58 height 12
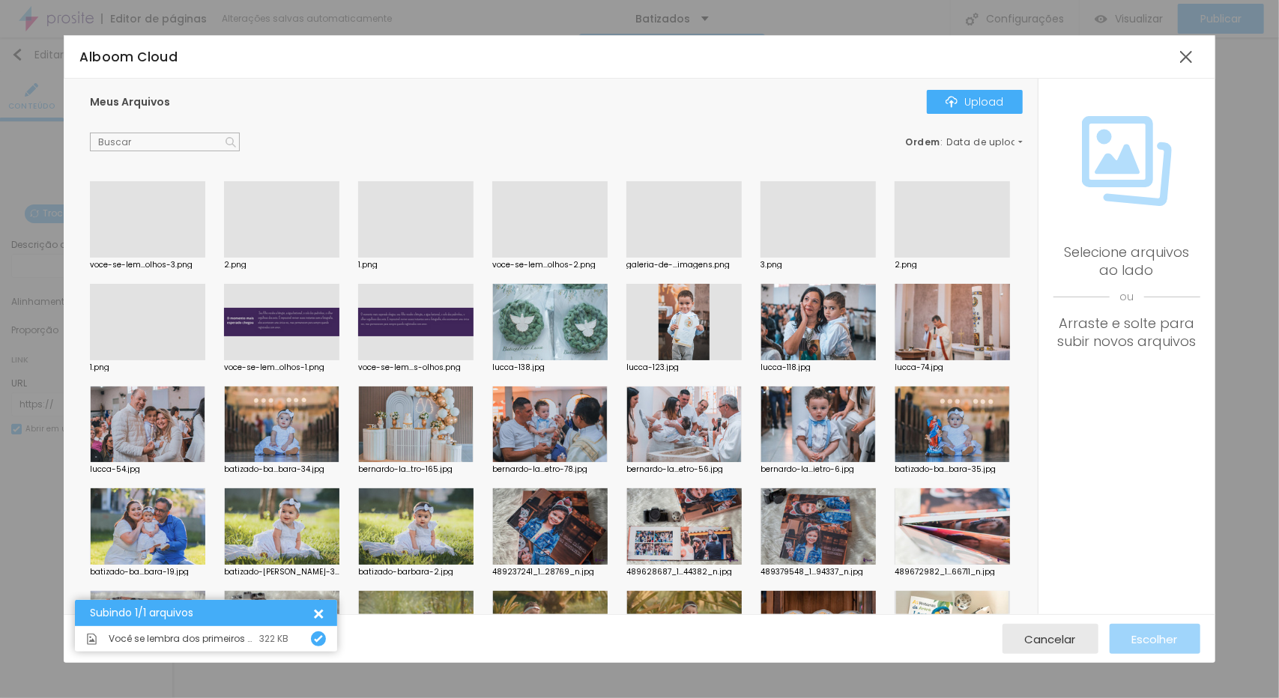
click at [145, 258] on div at bounding box center [147, 258] width 115 height 0
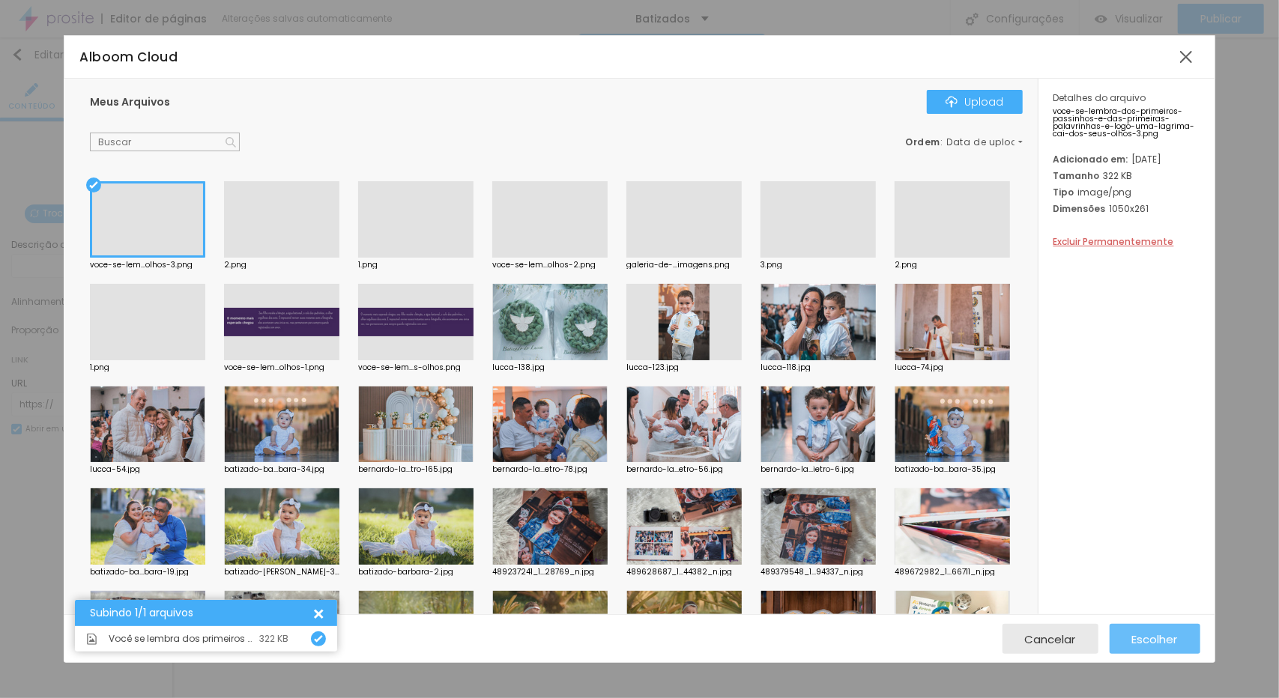
click at [1152, 638] on span "Escolher" at bounding box center [1155, 639] width 46 height 13
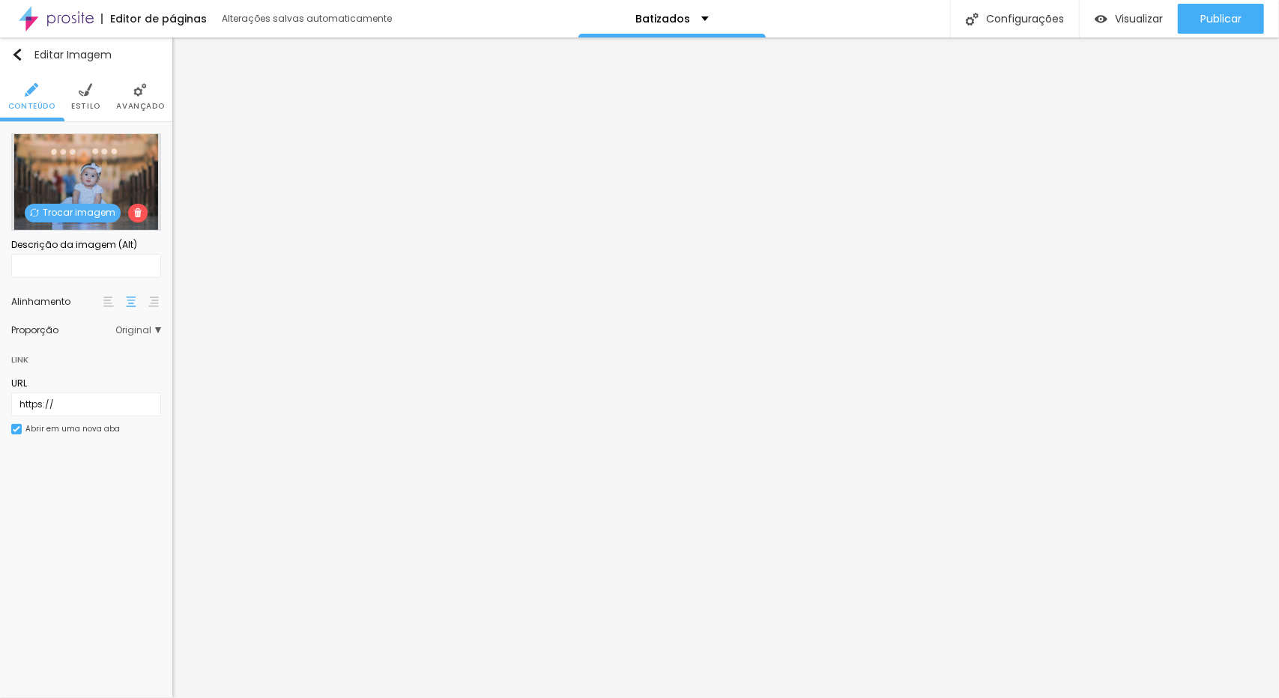
click at [59, 212] on span "Trocar imagem" at bounding box center [73, 213] width 96 height 19
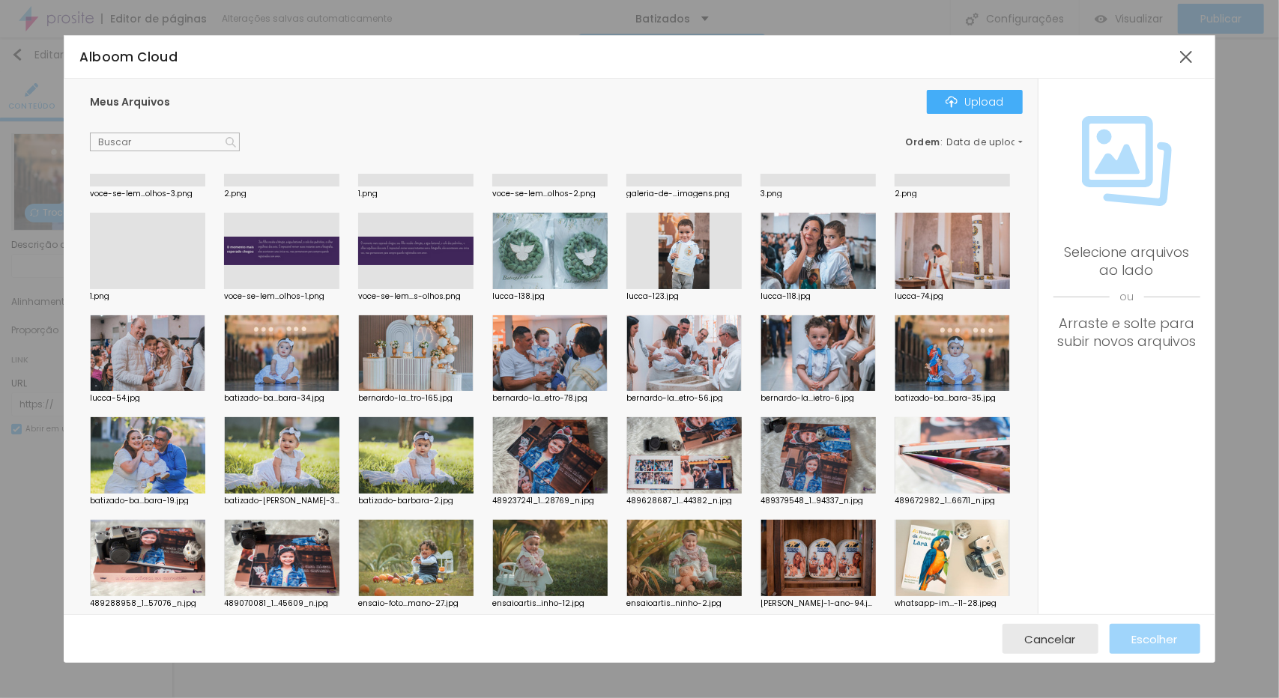
scroll to position [78, 0]
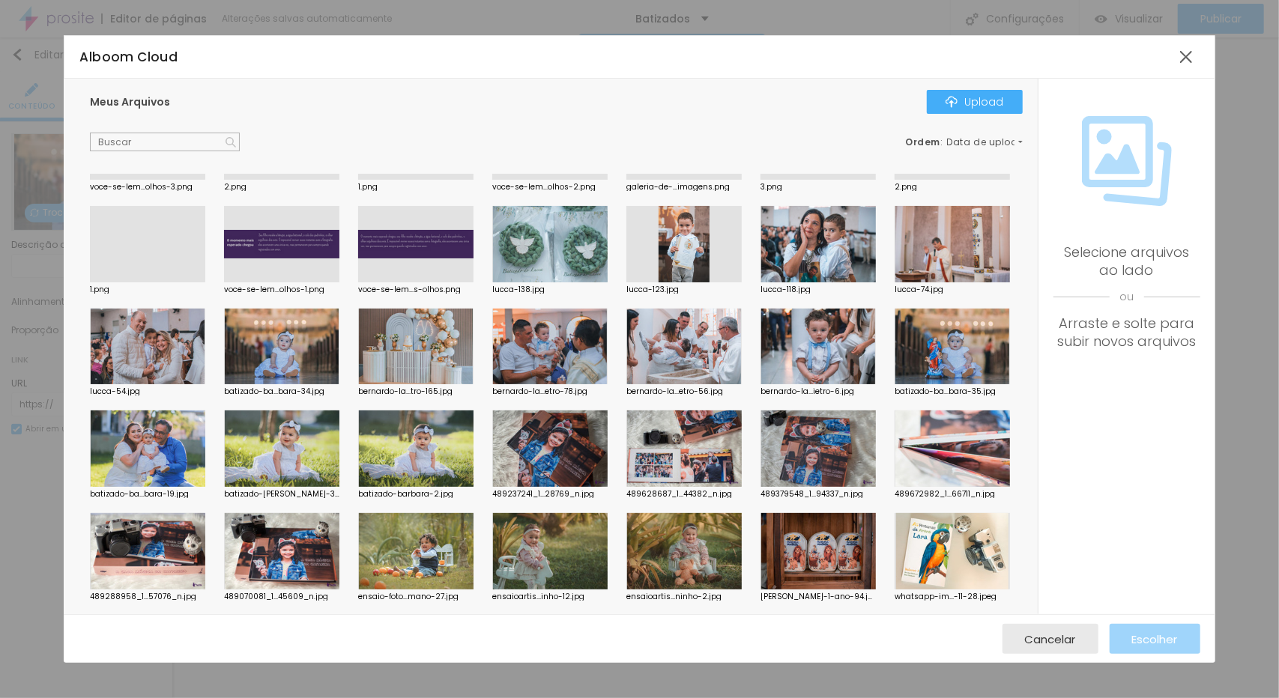
click at [626, 385] on div at bounding box center [683, 347] width 115 height 76
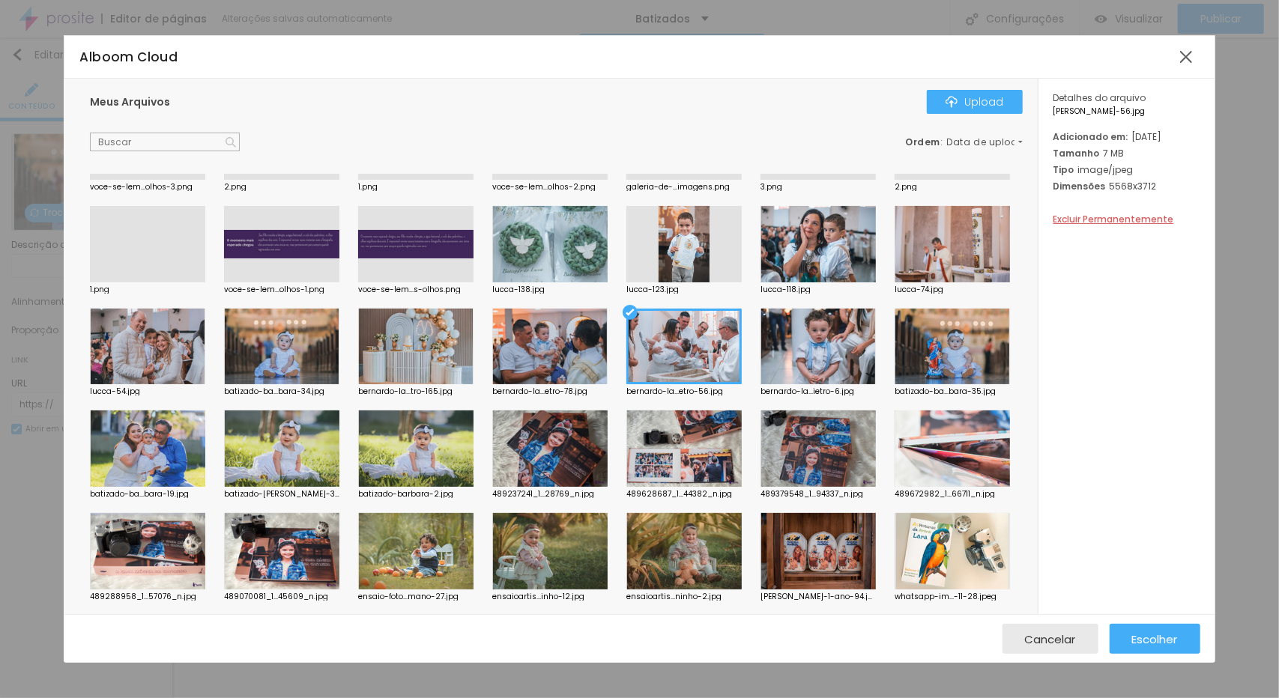
click at [894, 282] on div at bounding box center [951, 244] width 115 height 76
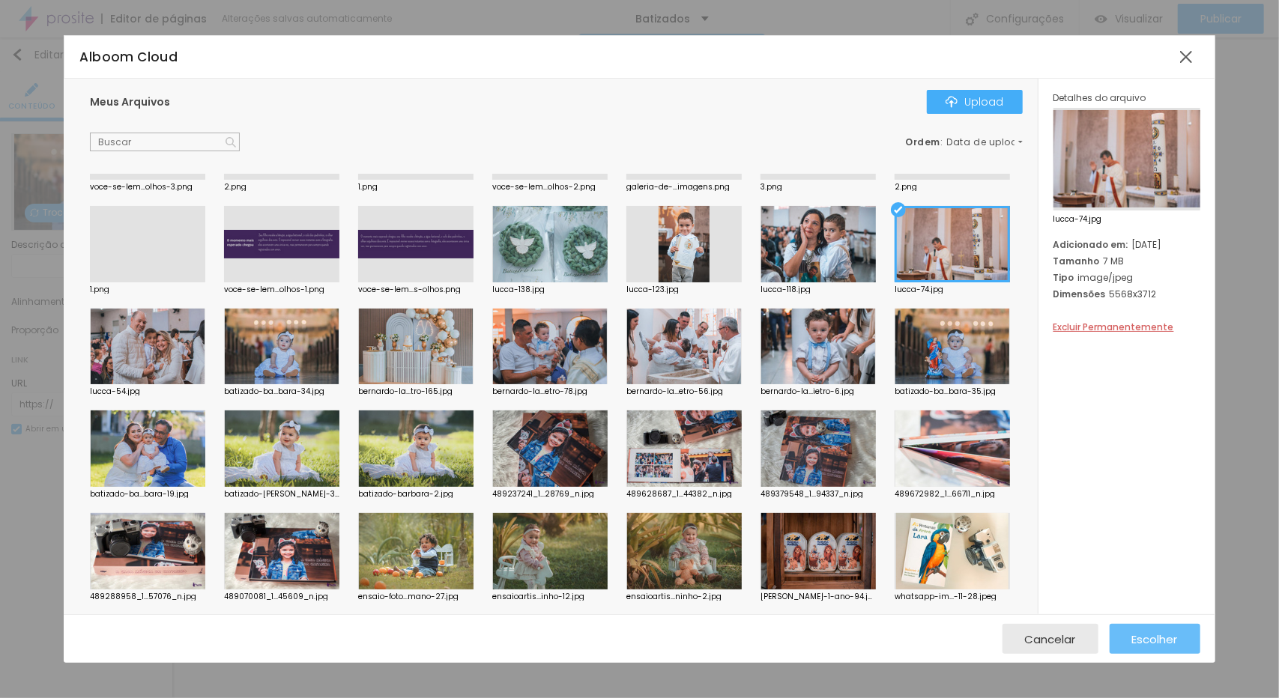
click at [1175, 638] on span "Escolher" at bounding box center [1155, 639] width 46 height 13
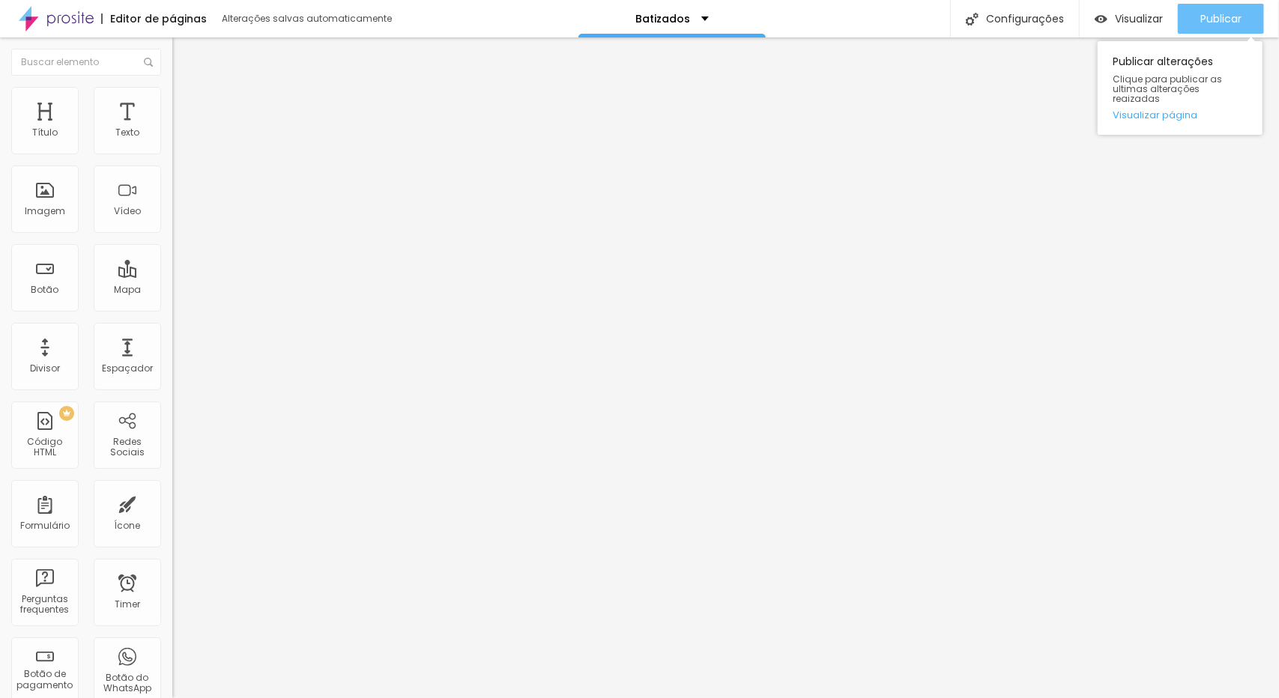
click at [1229, 13] on span "Publicar" at bounding box center [1220, 19] width 41 height 12
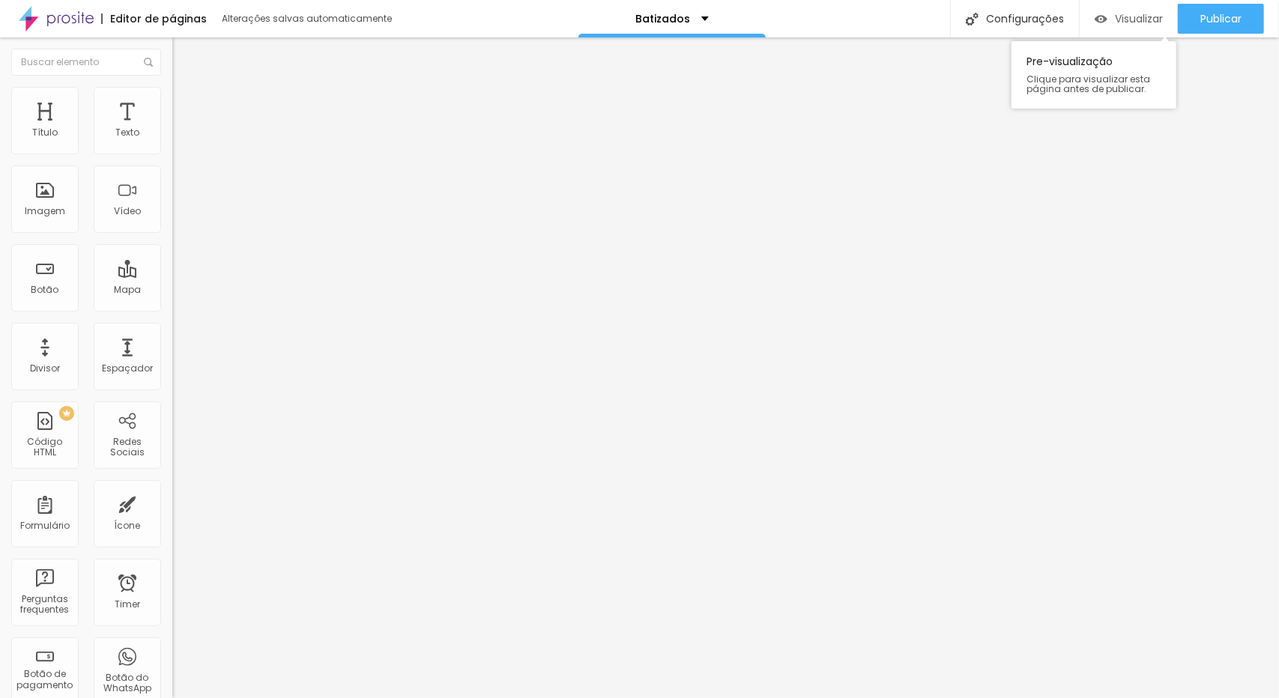
click at [1122, 16] on span "Visualizar" at bounding box center [1139, 19] width 48 height 12
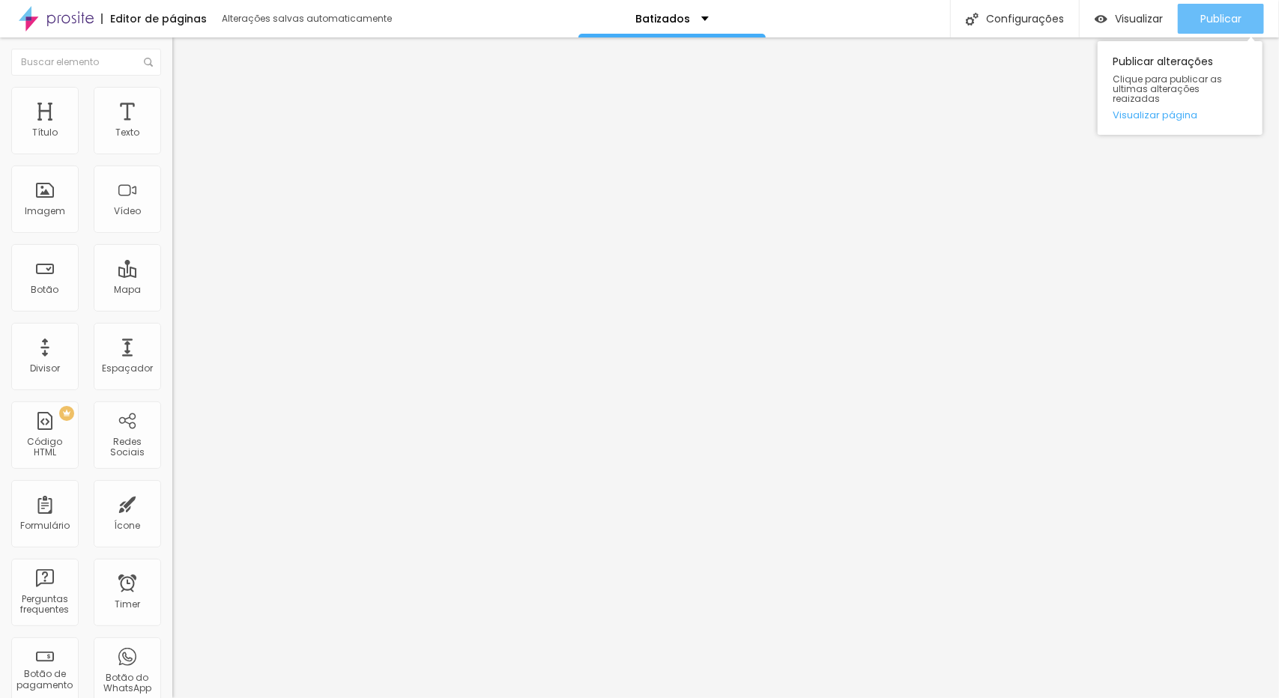
click at [1244, 21] on button "Publicar" at bounding box center [1221, 19] width 86 height 30
